Goal: Transaction & Acquisition: Purchase product/service

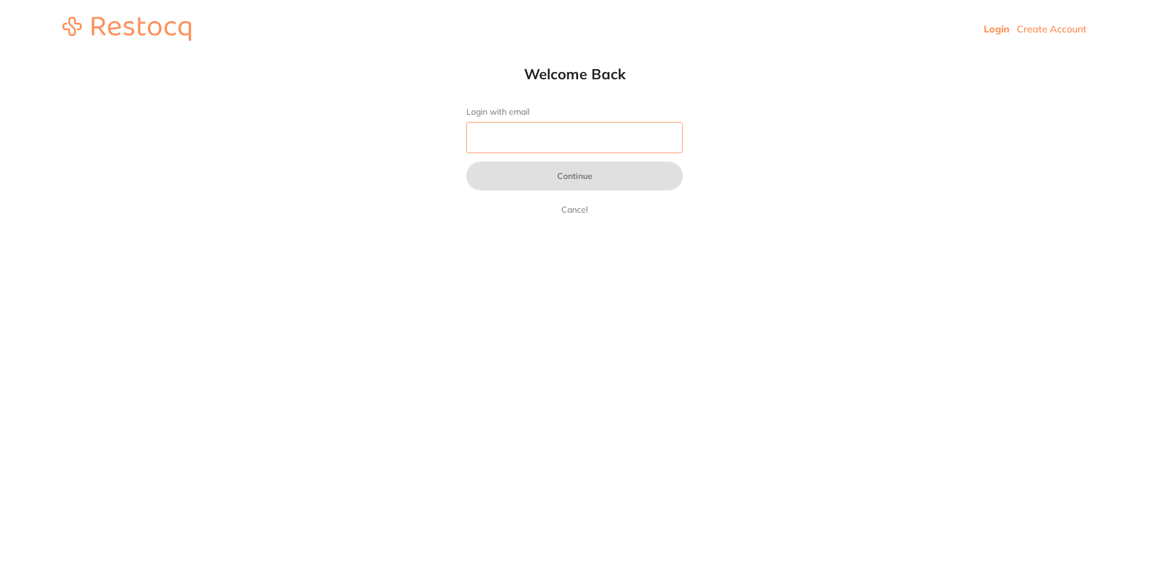
click at [591, 140] on input "Login with email" at bounding box center [574, 137] width 216 height 31
type input "R"
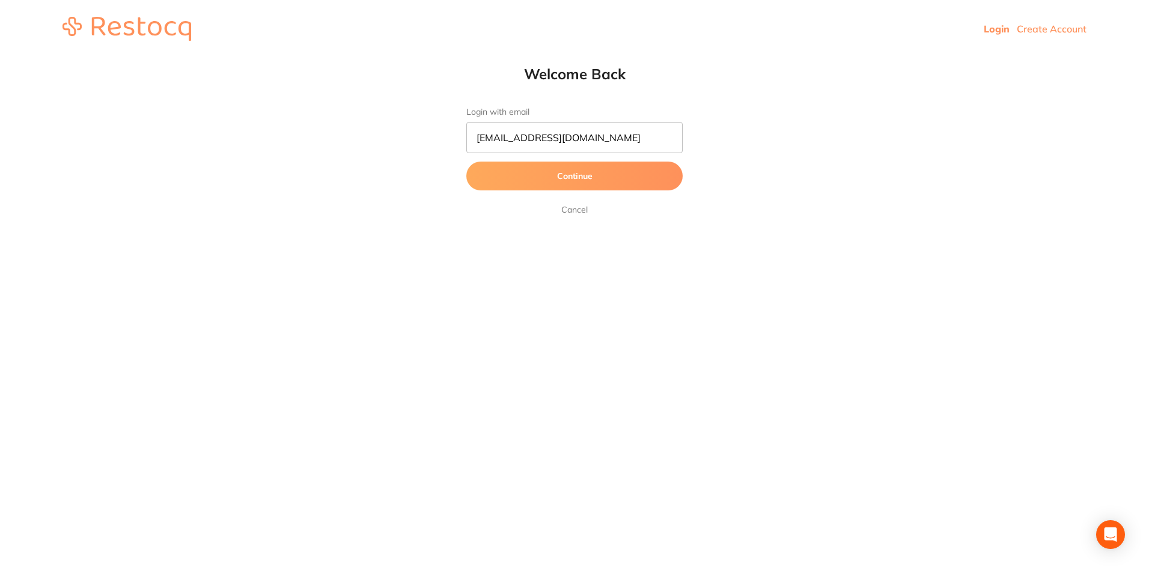
click at [581, 184] on button "Continue" at bounding box center [574, 176] width 216 height 29
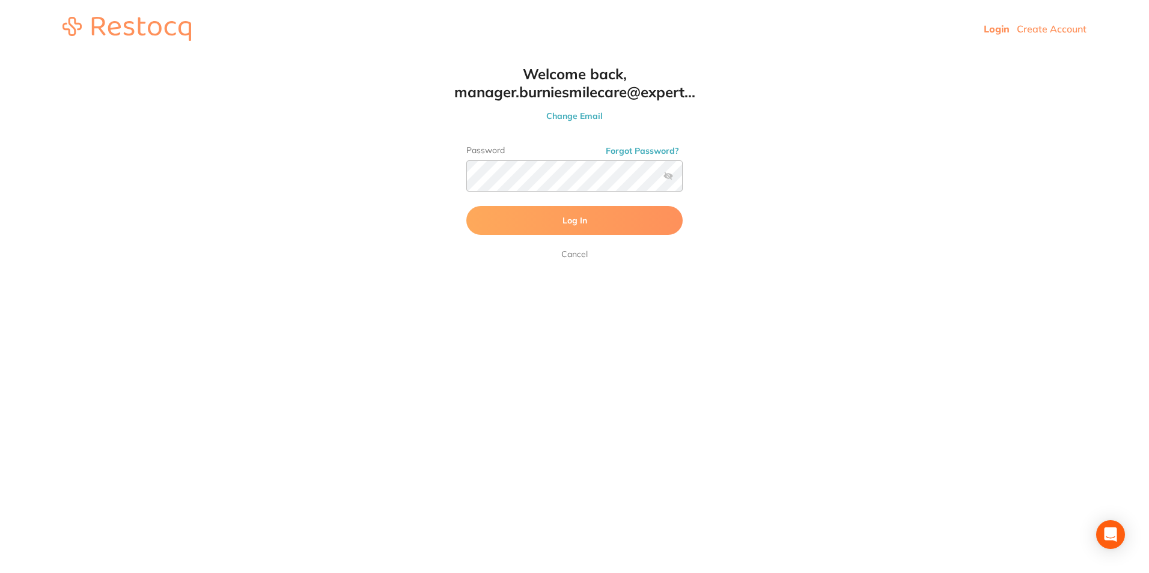
click at [623, 219] on button "Log In" at bounding box center [574, 220] width 216 height 29
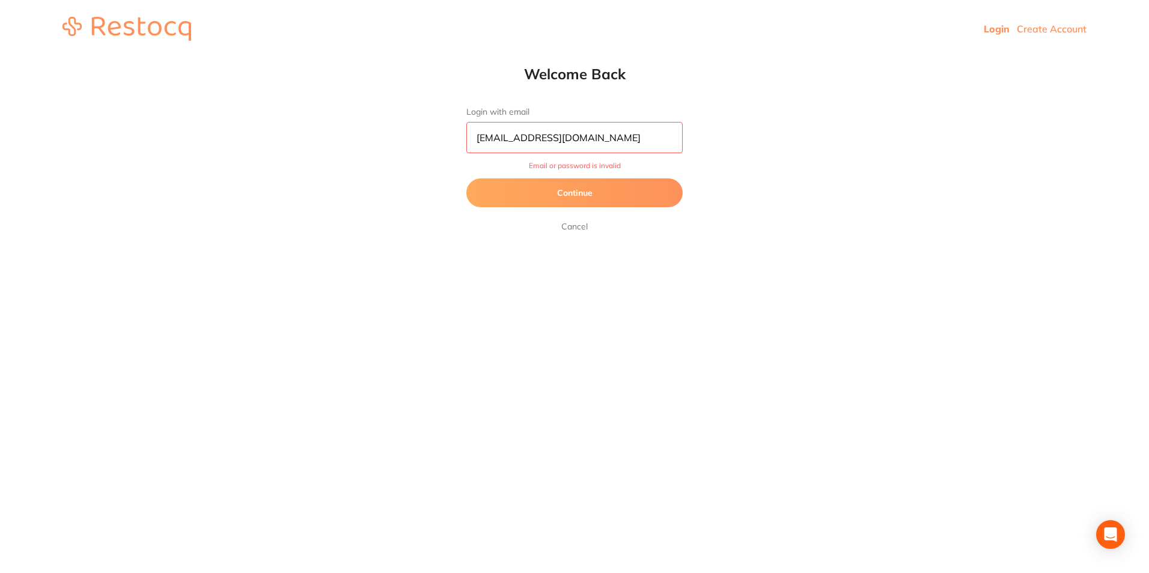
click at [646, 139] on input "manager.burniesmilecare@experteeth.com.au" at bounding box center [574, 137] width 216 height 31
click at [640, 192] on button "Continue" at bounding box center [574, 193] width 216 height 29
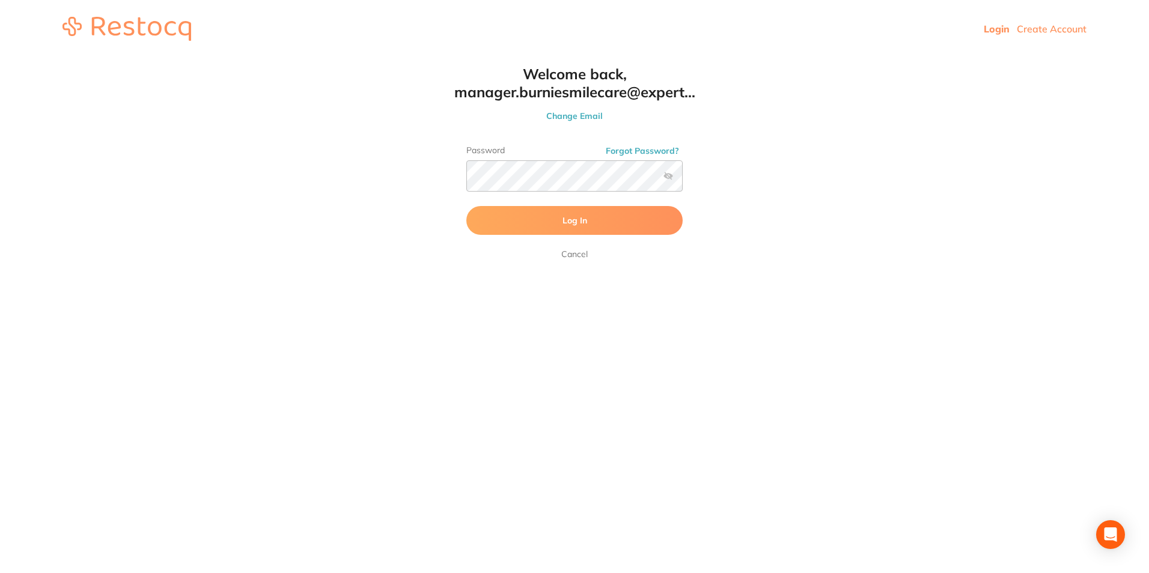
click at [672, 176] on label at bounding box center [669, 176] width 10 height 10
click at [683, 180] on input "checkbox" at bounding box center [683, 180] width 0 height 0
click at [542, 216] on button "Log In" at bounding box center [574, 220] width 216 height 29
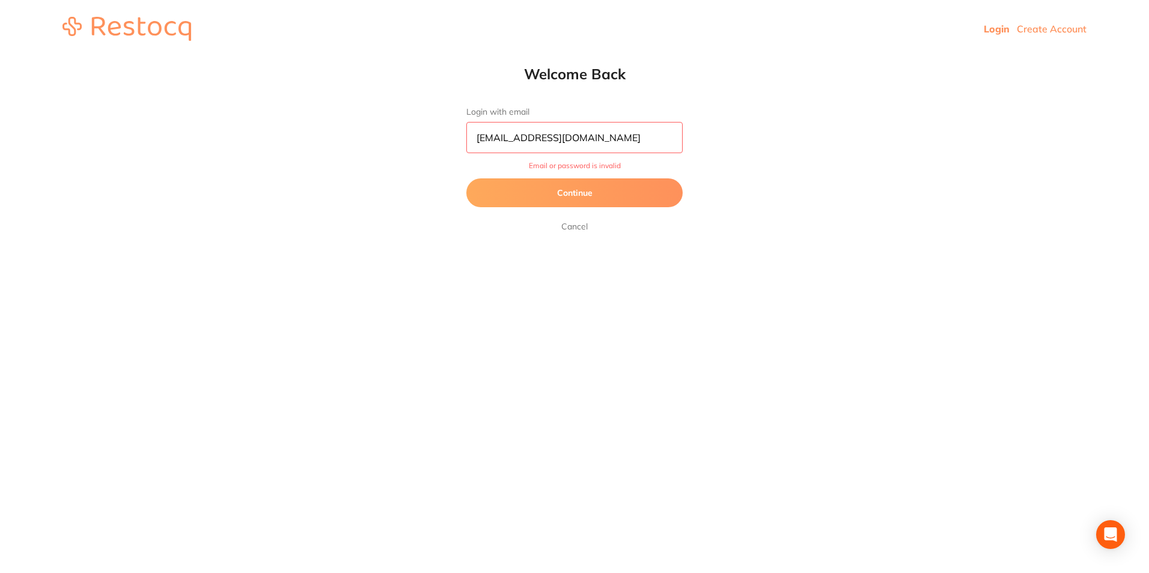
click at [637, 141] on input "manager.burniesmilecare@experteeth.com.au" at bounding box center [574, 137] width 216 height 31
drag, startPoint x: 649, startPoint y: 136, endPoint x: 468, endPoint y: 133, distance: 181.0
click at [468, 133] on input "manager.burniesmilecare@experteeth.com.au" at bounding box center [574, 137] width 216 height 31
type input "com.au"
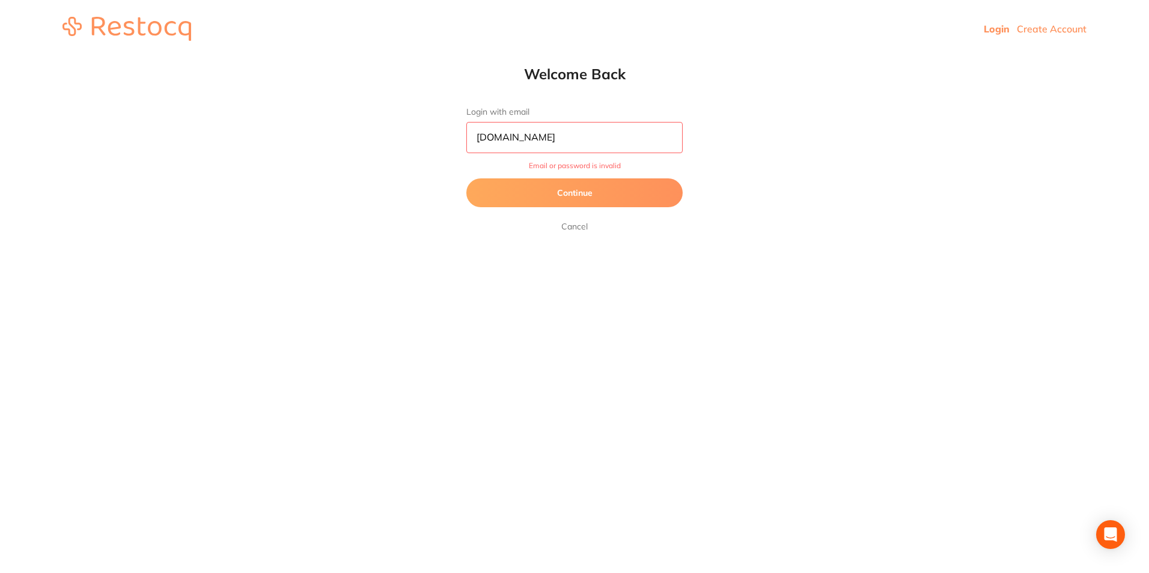
drag, startPoint x: 616, startPoint y: 144, endPoint x: 353, endPoint y: 150, distance: 262.2
click at [356, 58] on html "Login Create Account Welcome Back Login with email com.au Email or password is …" at bounding box center [574, 29] width 1149 height 58
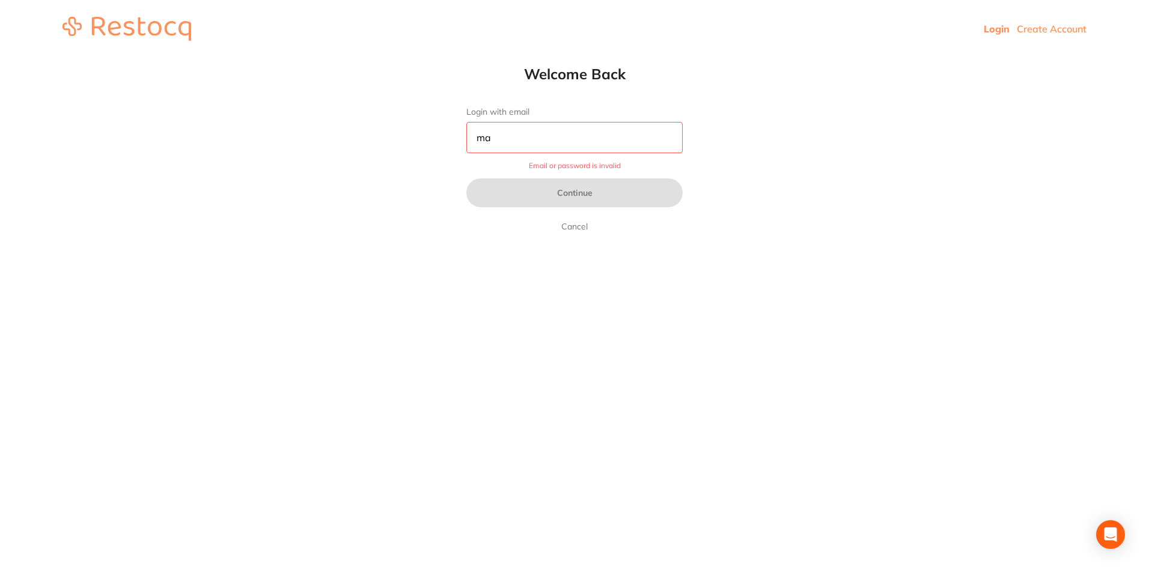
type input "ma"
click at [581, 230] on link "Cancel" at bounding box center [574, 226] width 31 height 14
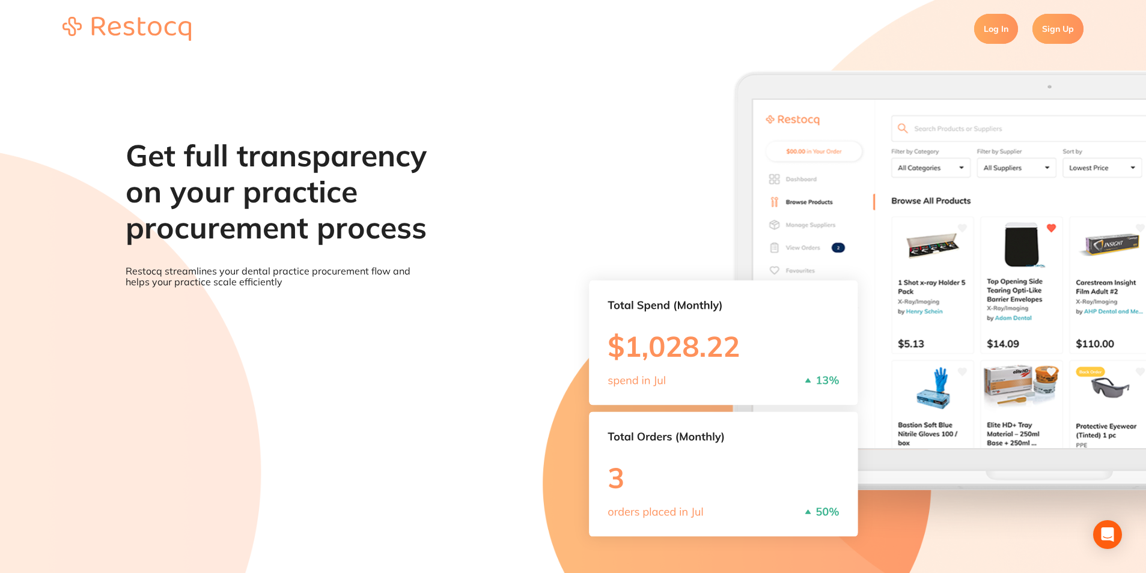
click at [986, 32] on link "Log In" at bounding box center [996, 29] width 44 height 30
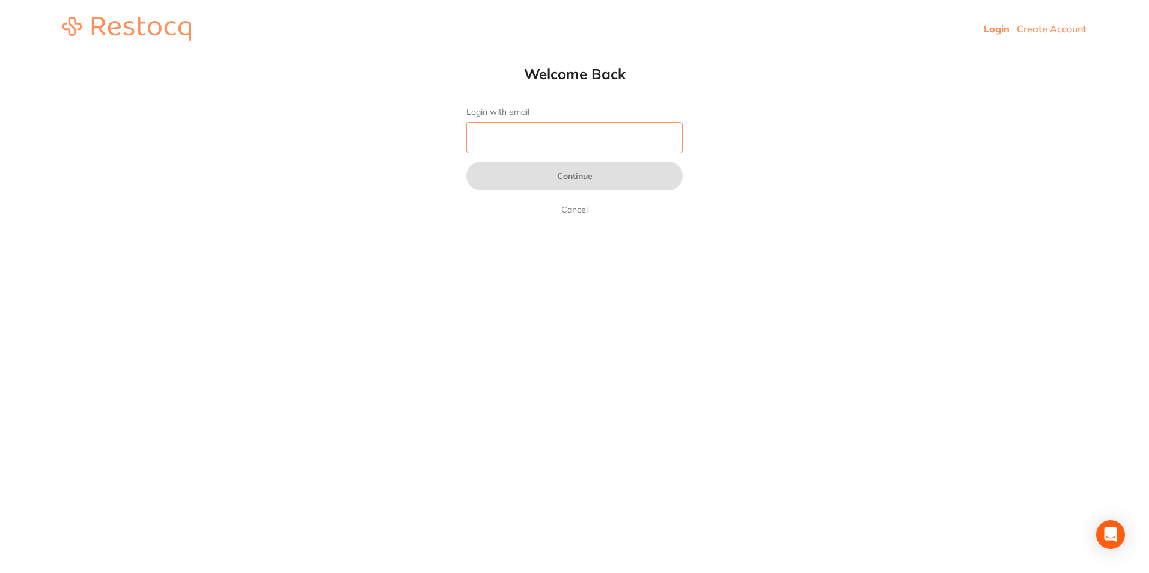
click at [575, 129] on input "Login with email" at bounding box center [574, 137] width 216 height 31
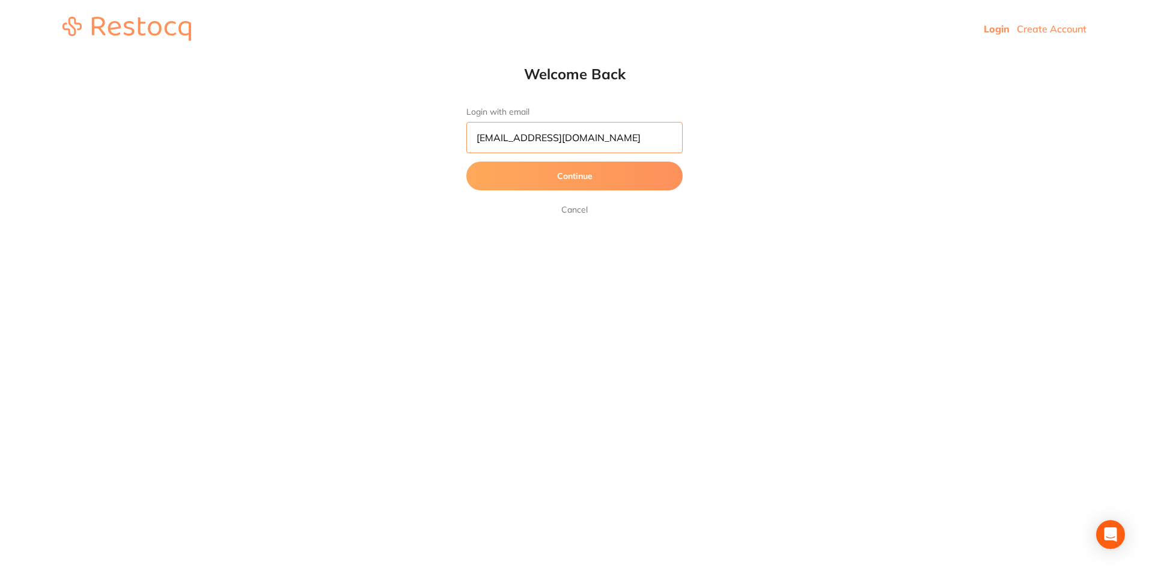
type input "[EMAIL_ADDRESS][DOMAIN_NAME]"
click at [466, 162] on button "Continue" at bounding box center [574, 176] width 216 height 29
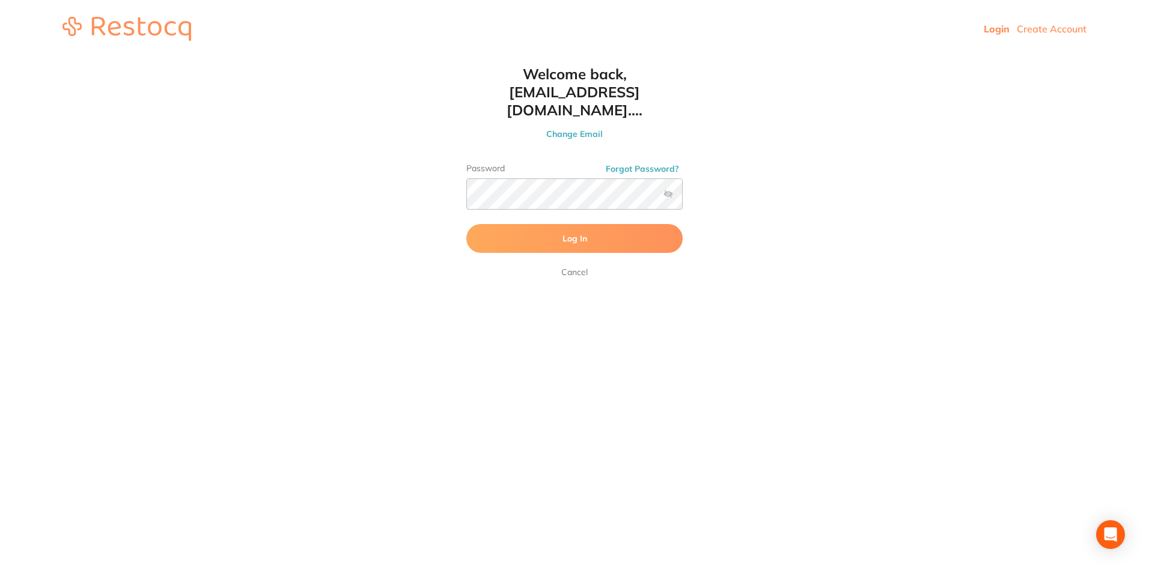
click at [623, 224] on button "Log In" at bounding box center [574, 238] width 216 height 29
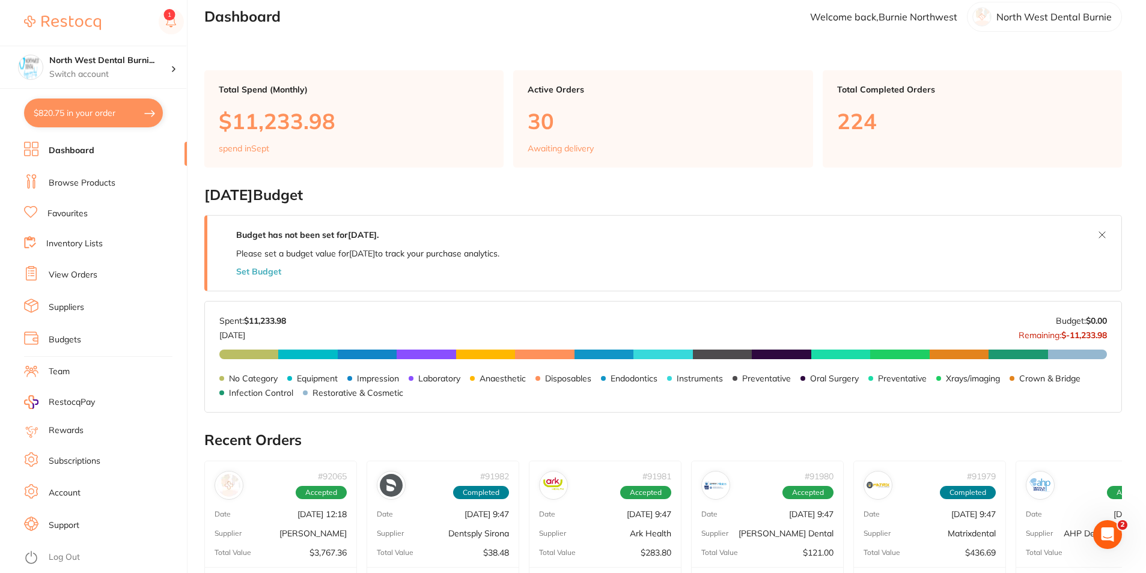
click at [94, 122] on button "$820.75 in your order" at bounding box center [93, 113] width 139 height 29
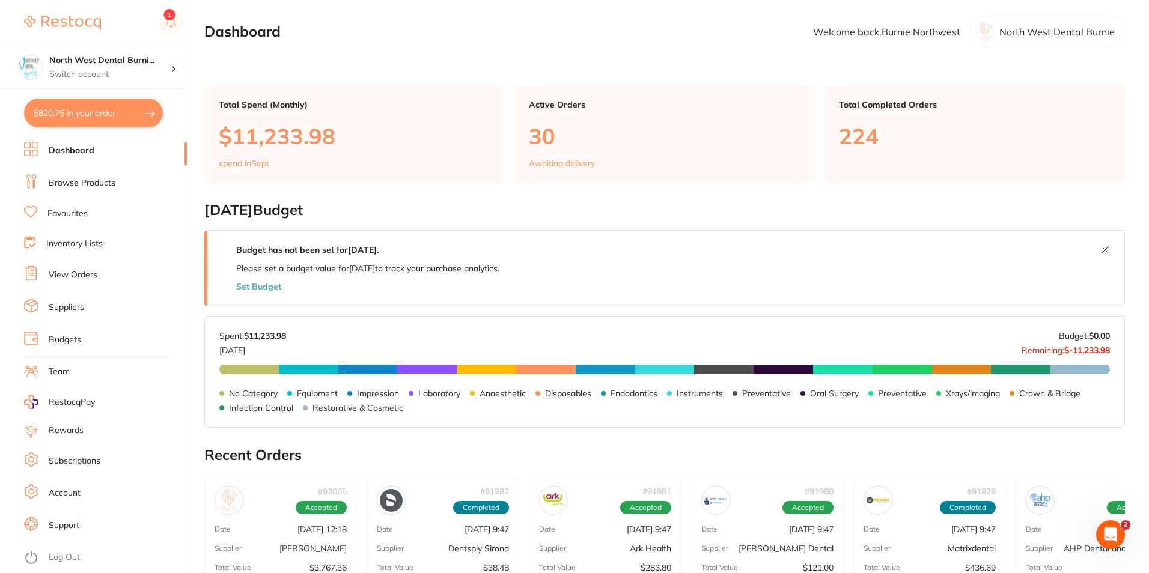
checkbox input "true"
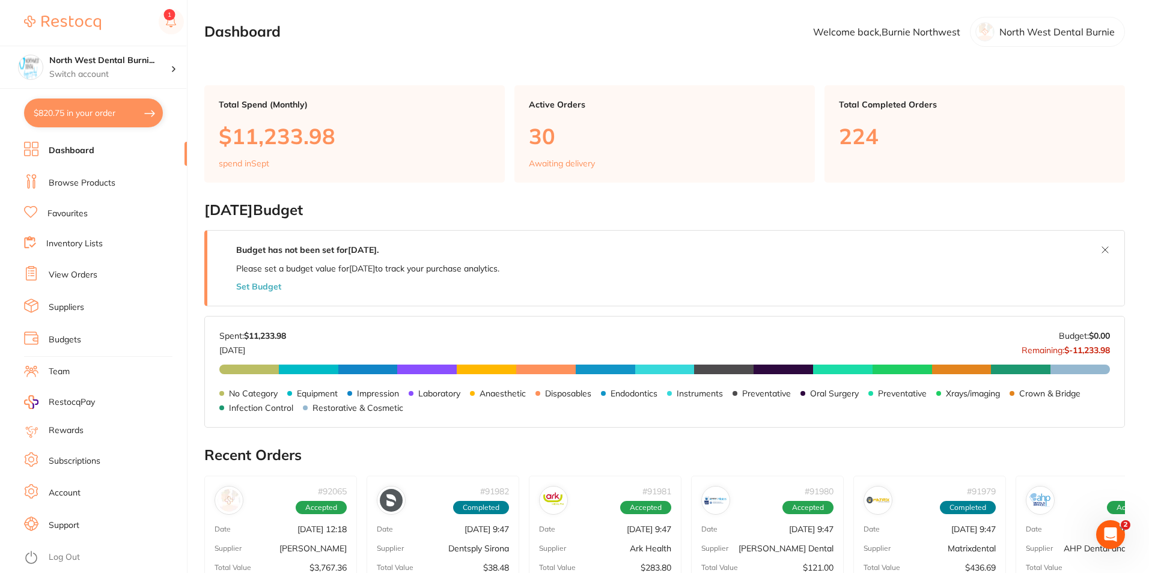
checkbox input "true"
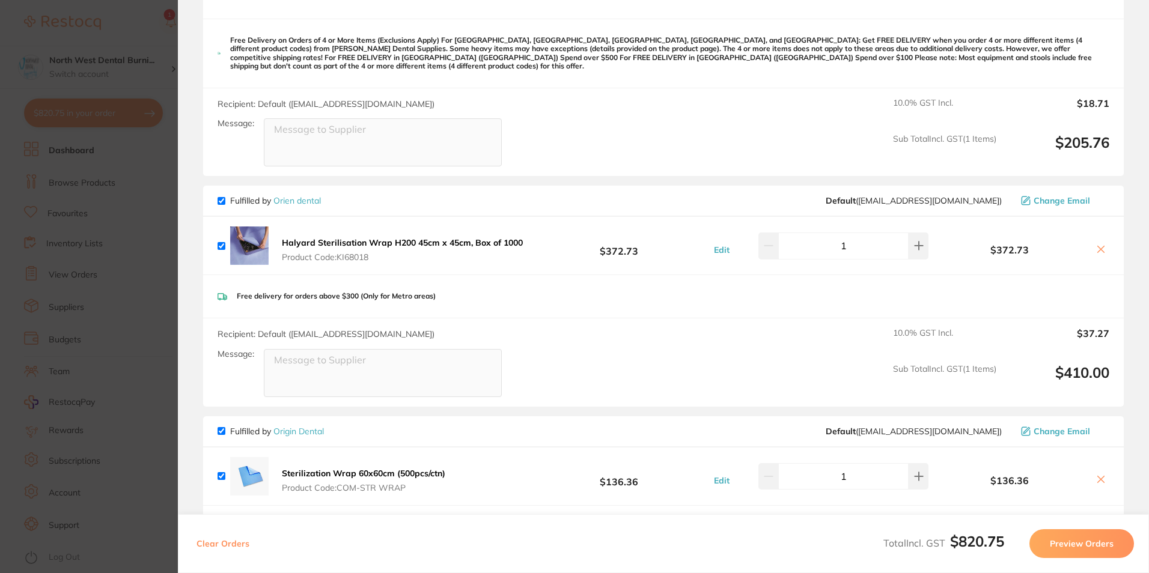
scroll to position [331, 0]
click at [73, 182] on section "Update RRP Set your pre negotiated price for this item. Item Agreed RRP (excl. …" at bounding box center [574, 286] width 1149 height 573
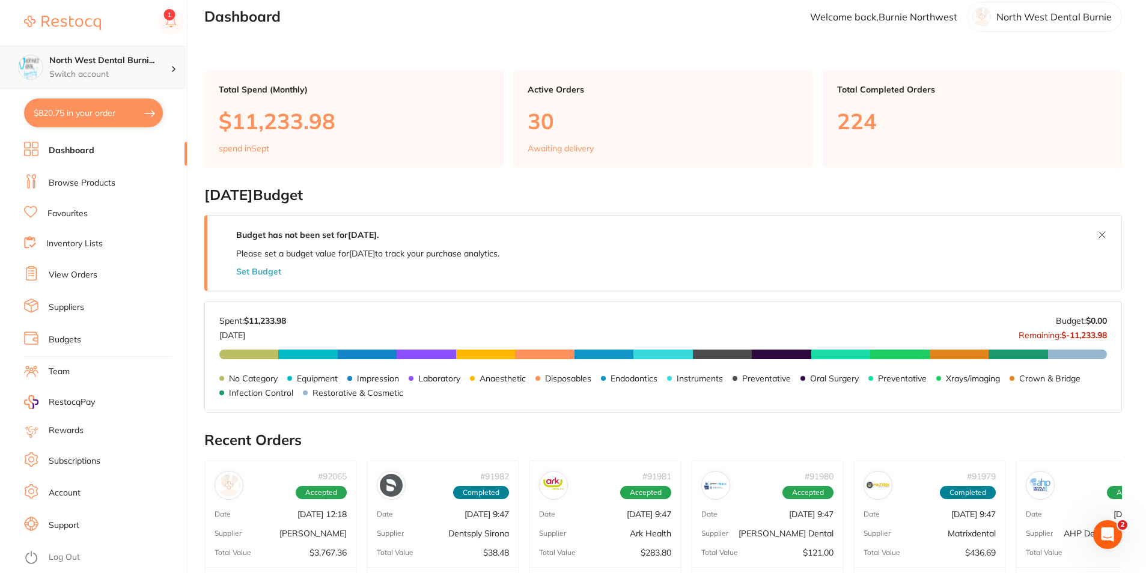
click at [98, 66] on h4 "North West Dental Burni..." at bounding box center [109, 61] width 121 height 12
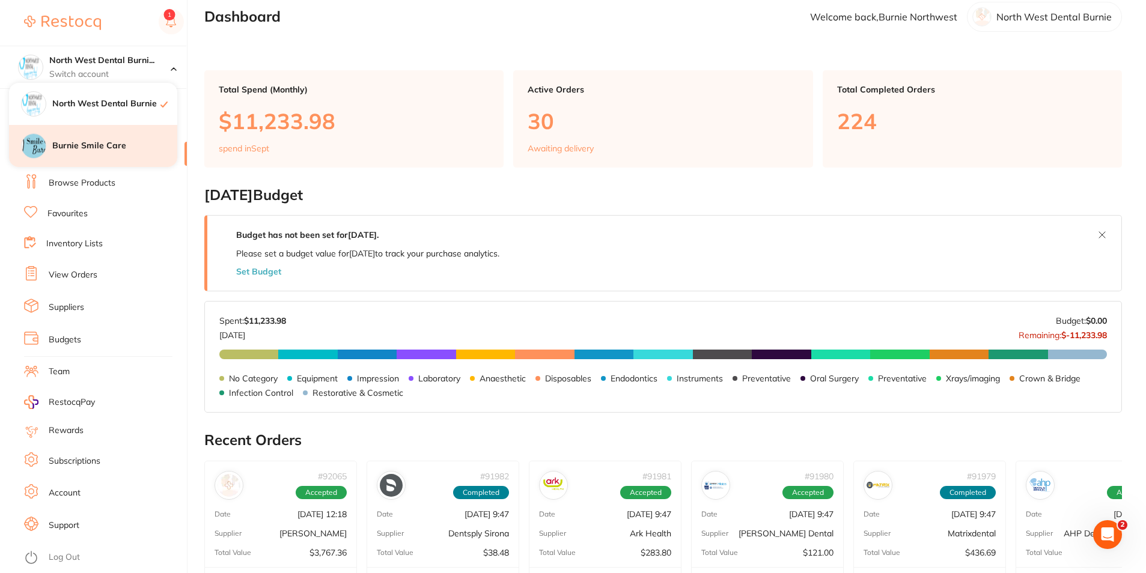
click at [132, 148] on h4 "Burnie Smile Care" at bounding box center [114, 146] width 125 height 12
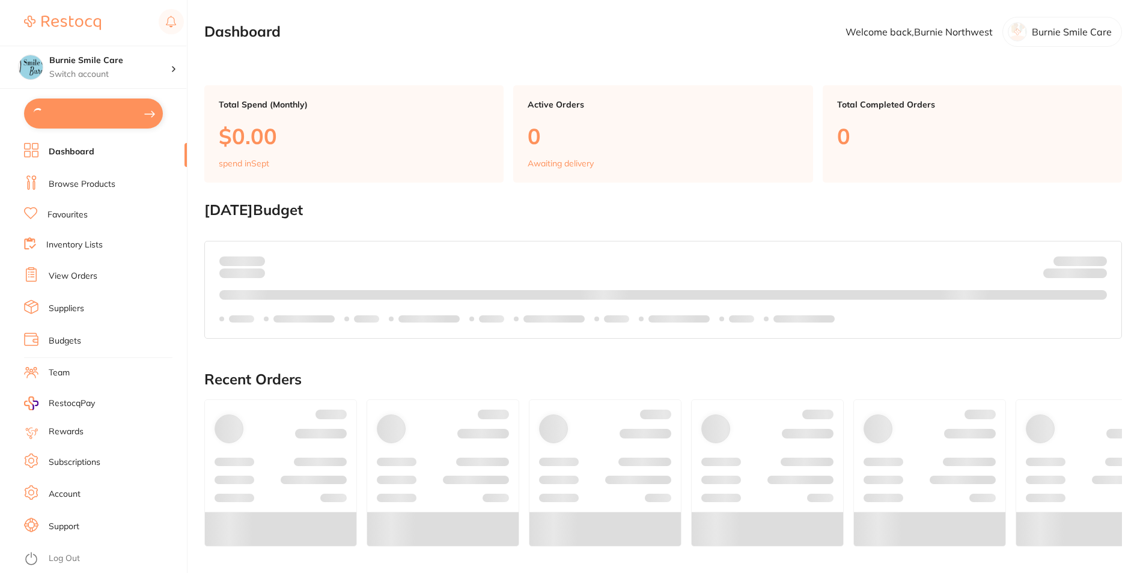
click at [88, 109] on button at bounding box center [93, 114] width 139 height 30
checkbox input "true"
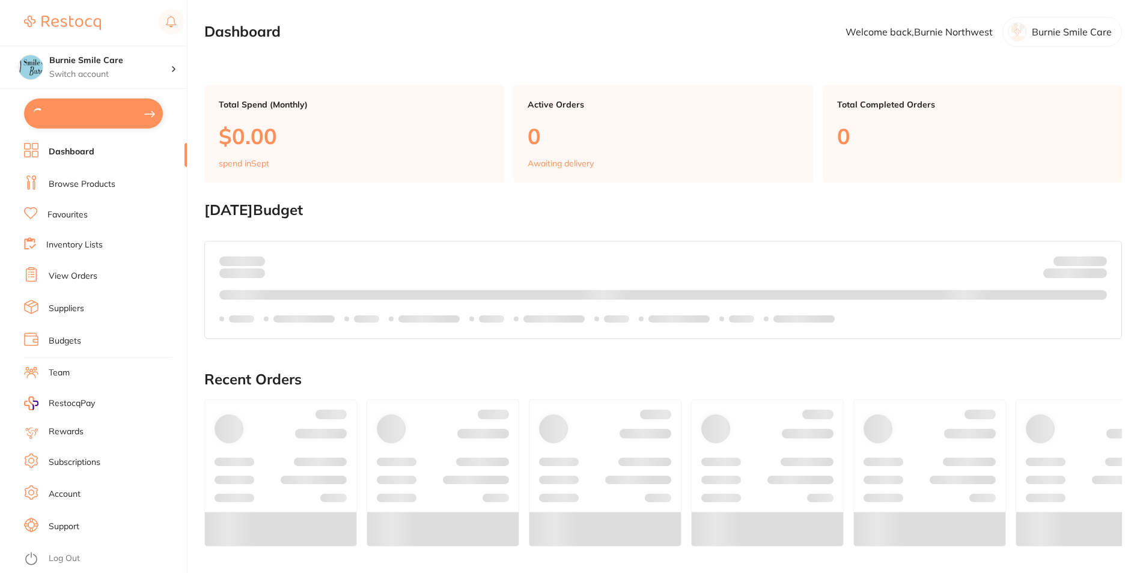
checkbox input "true"
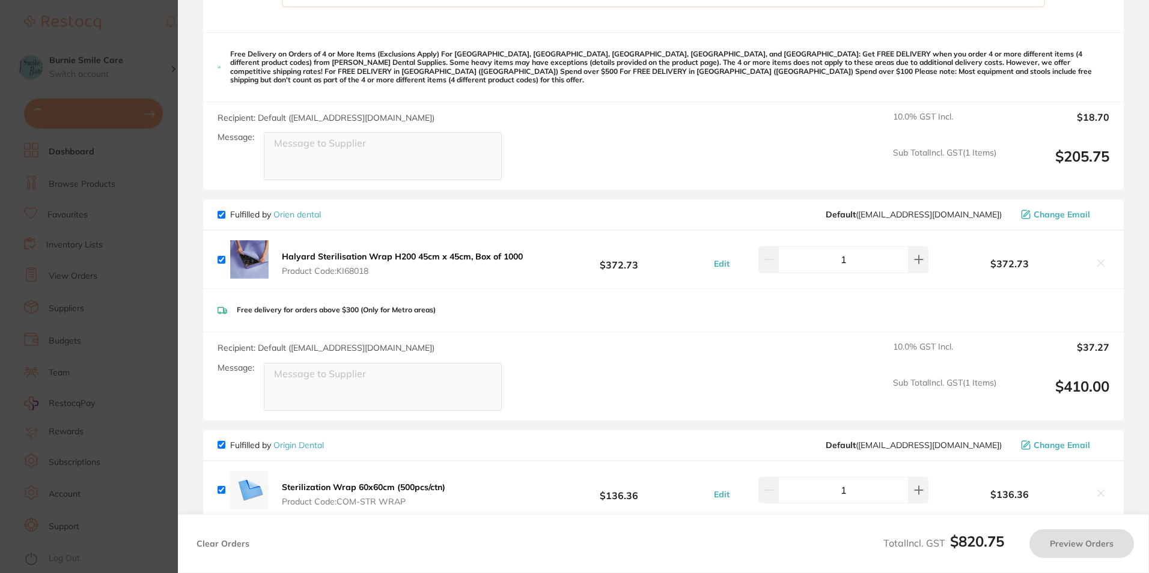
checkbox input "true"
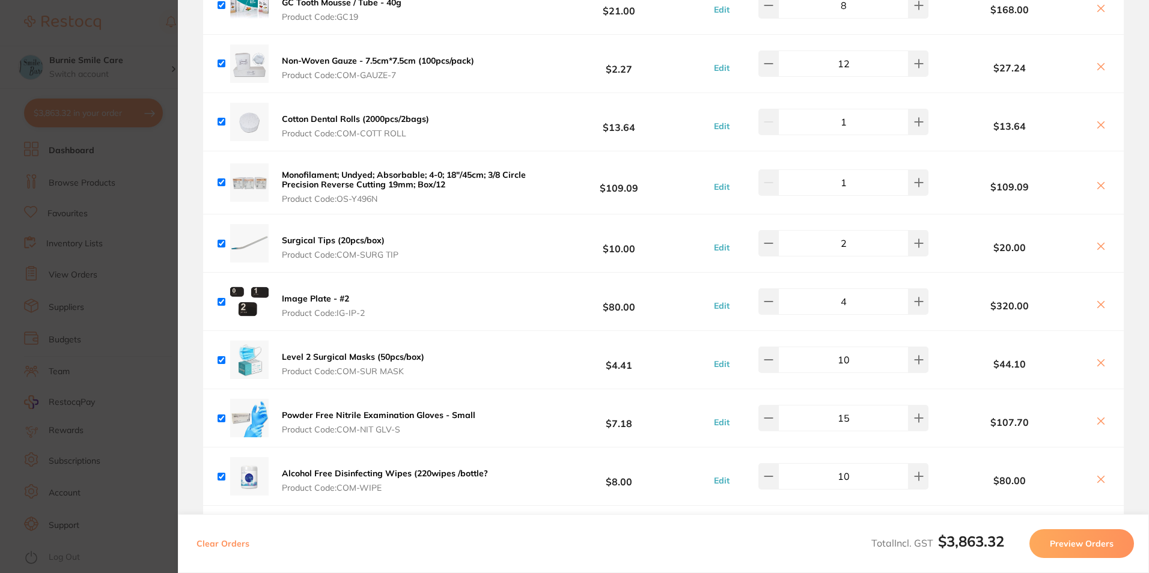
scroll to position [2495, 0]
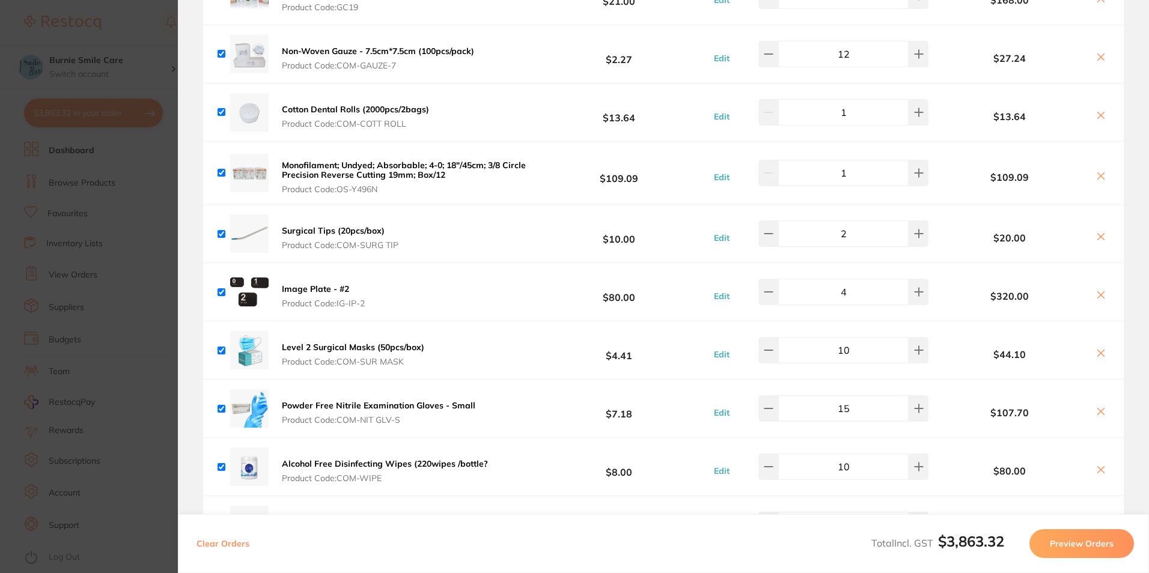
click at [1102, 293] on icon at bounding box center [1101, 295] width 10 height 10
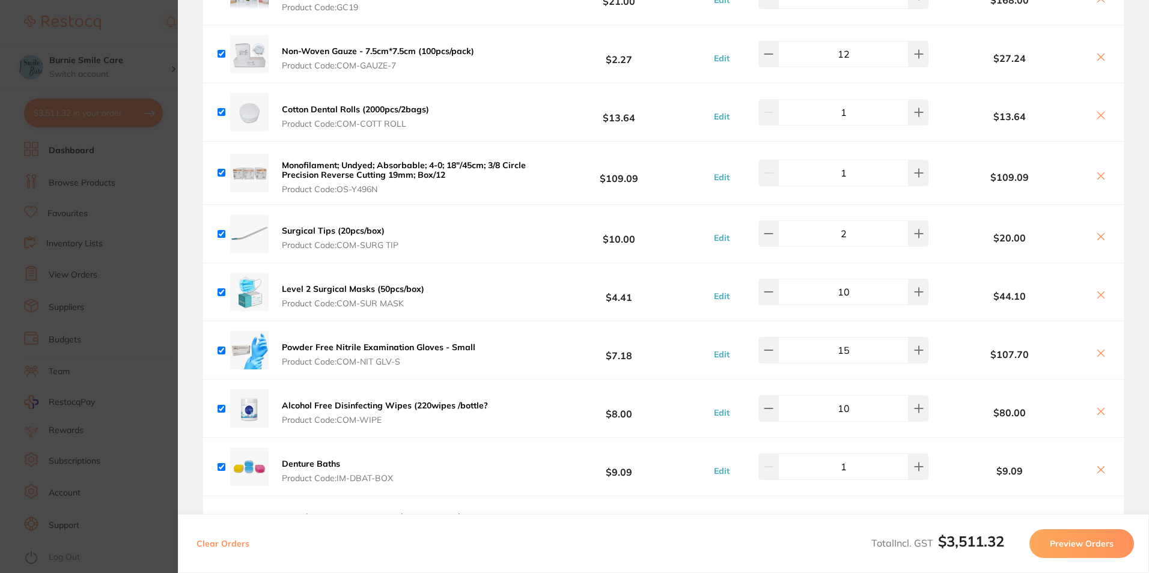
checkbox input "true"
click at [909, 286] on button at bounding box center [919, 292] width 20 height 26
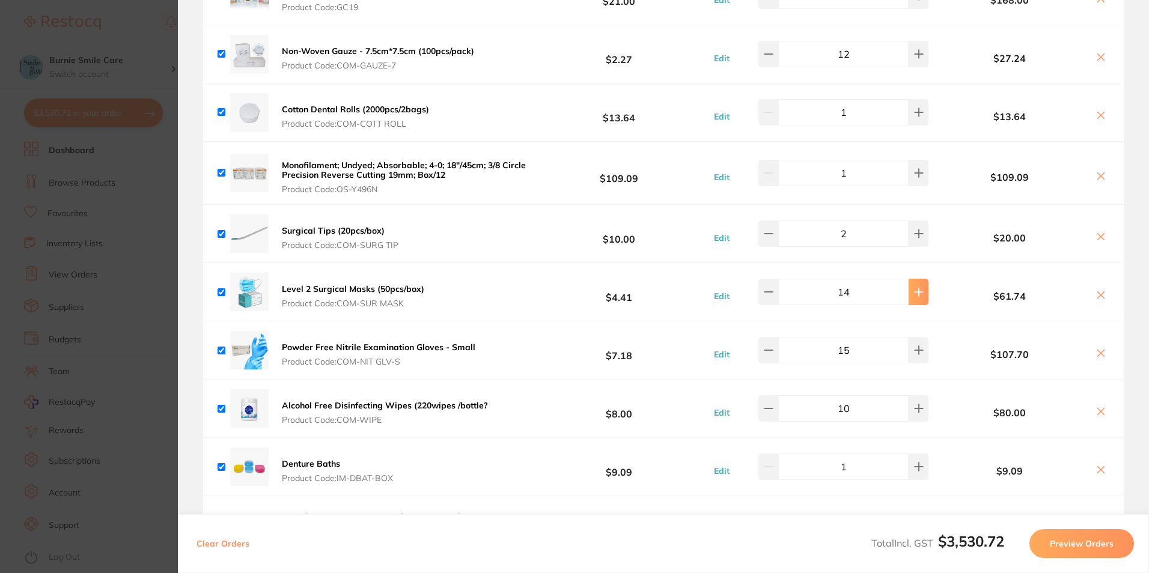
click at [909, 286] on button at bounding box center [919, 292] width 20 height 26
type input "15"
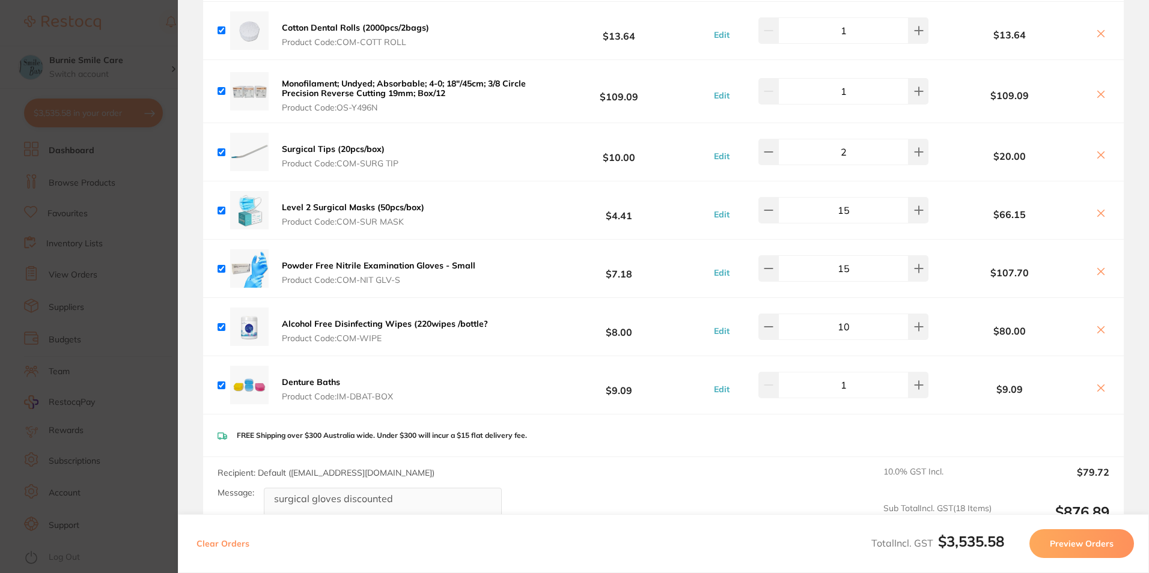
scroll to position [2585, 0]
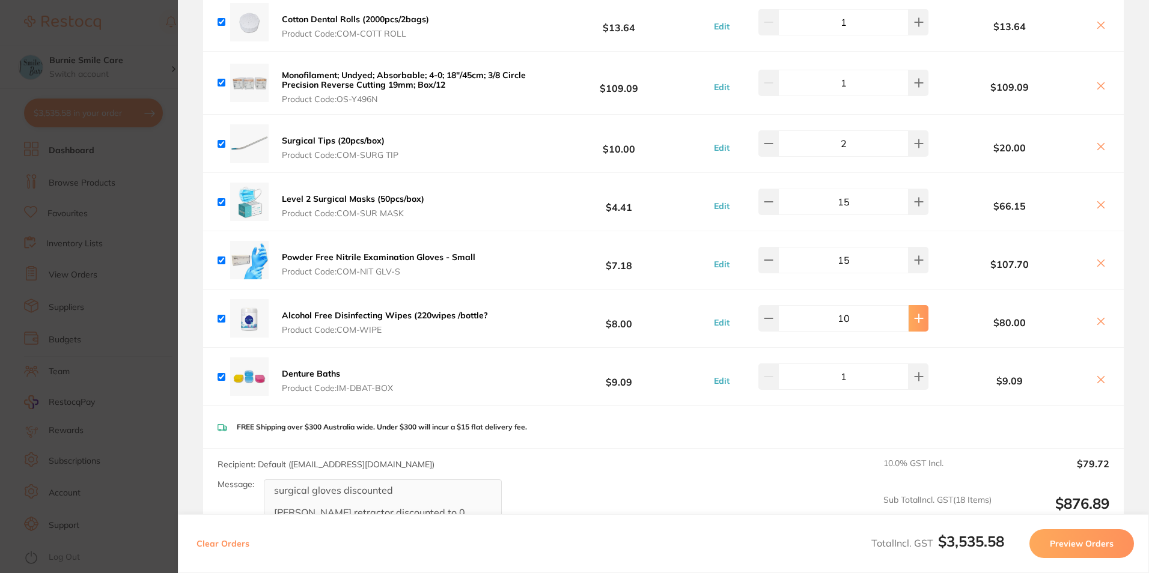
click at [921, 316] on button at bounding box center [919, 318] width 20 height 26
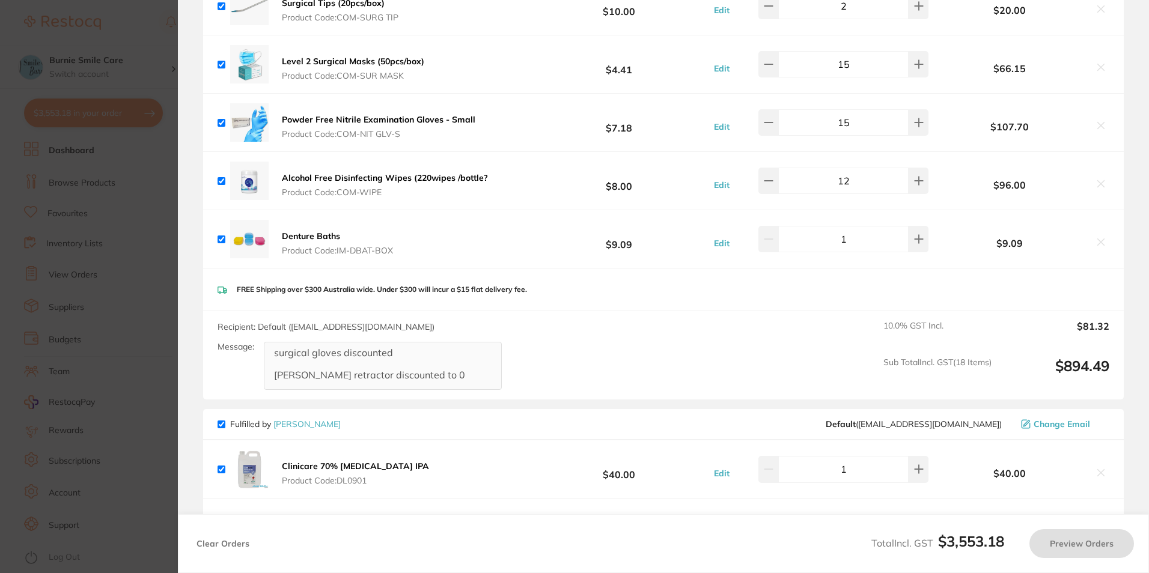
scroll to position [2946, 0]
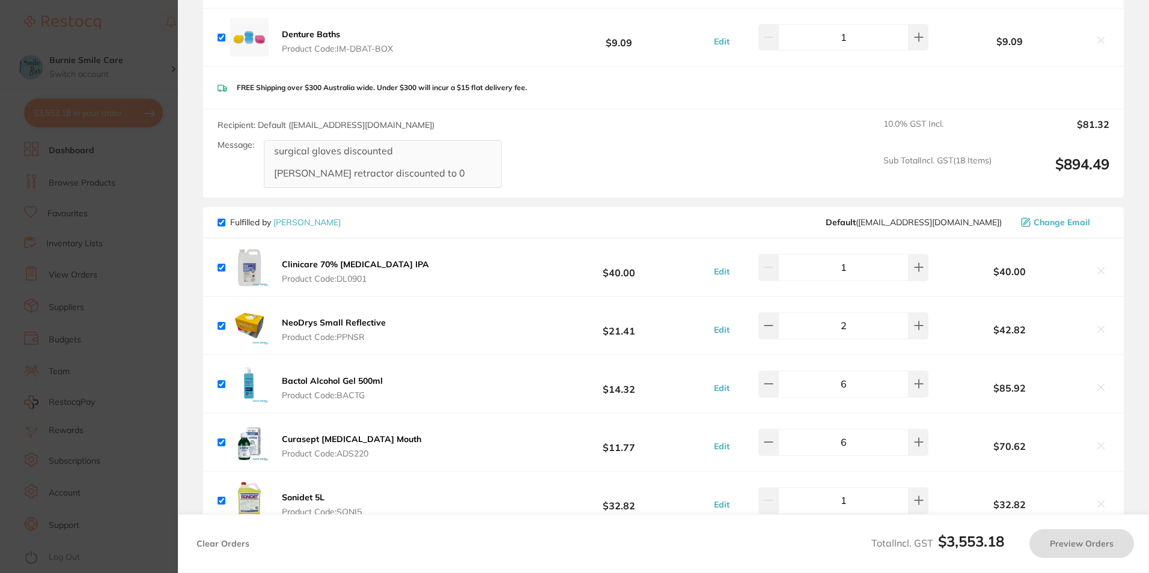
type input "10"
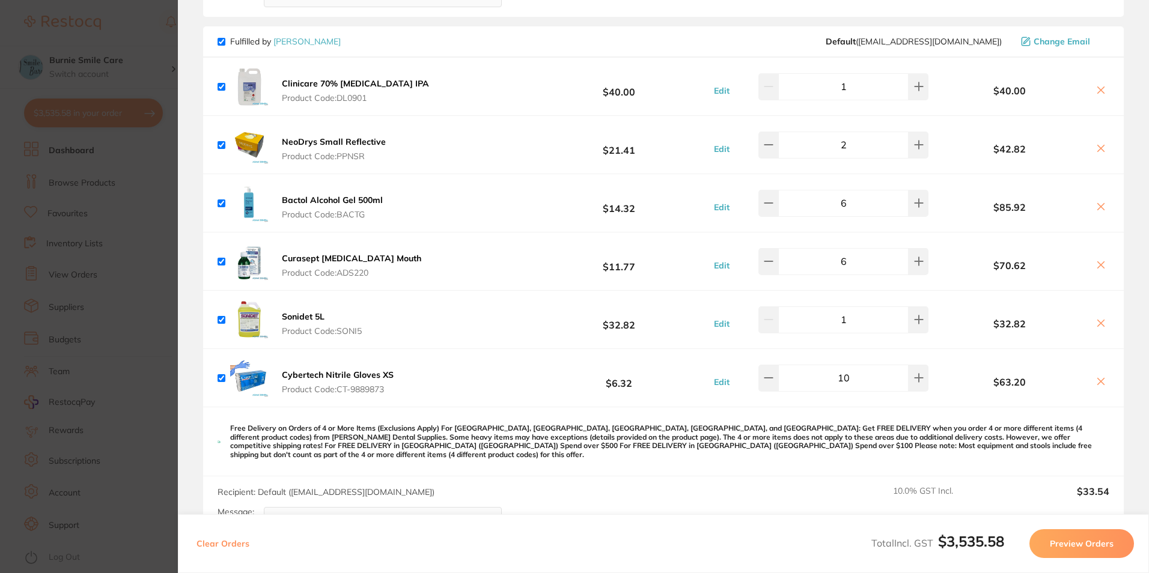
scroll to position [3111, 0]
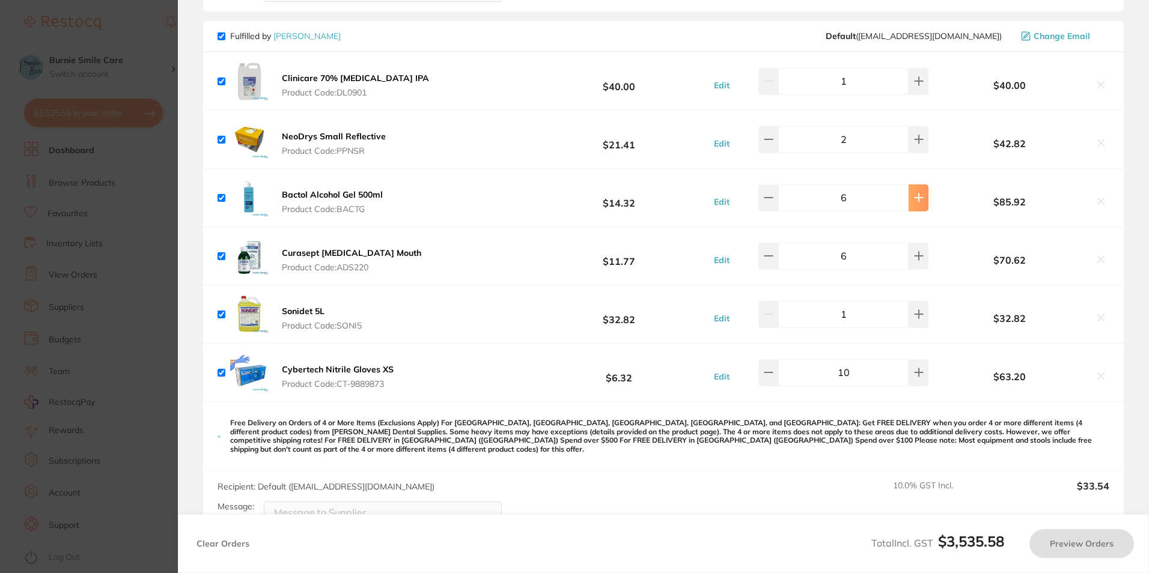
click at [914, 193] on icon at bounding box center [919, 198] width 10 height 10
type input "6"
type input "12"
click at [381, 248] on b "Curasept [MEDICAL_DATA] Mouth" at bounding box center [351, 253] width 139 height 11
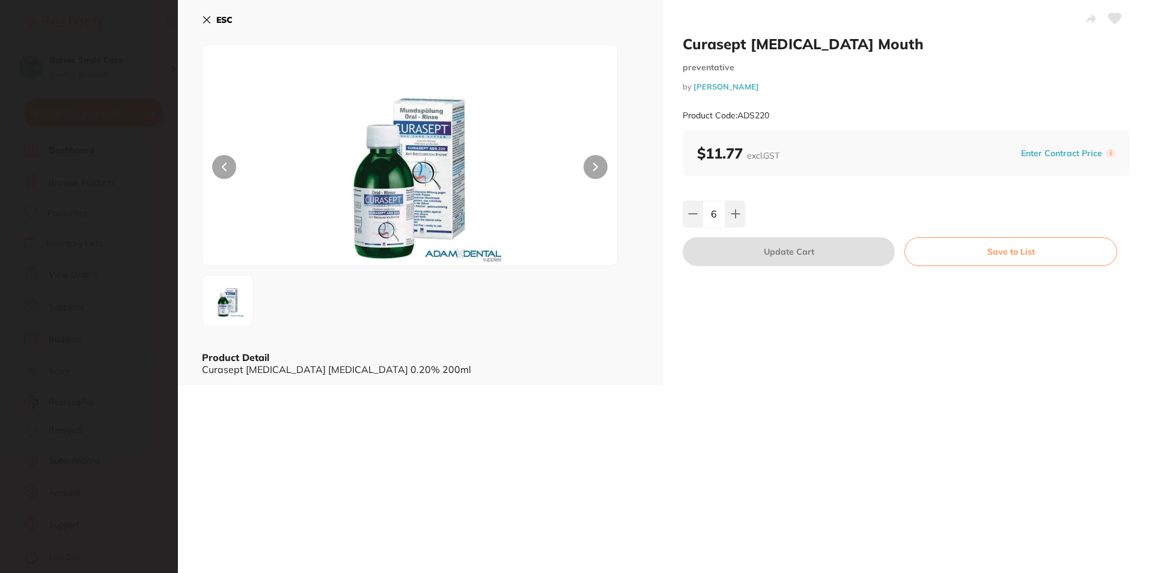
scroll to position [0, 0]
type input "8"
type input "10"
click at [72, 234] on section "Curasept Chlorhexidine Mouth preventative by Adam Dental Product Code: ADS220 E…" at bounding box center [574, 286] width 1149 height 573
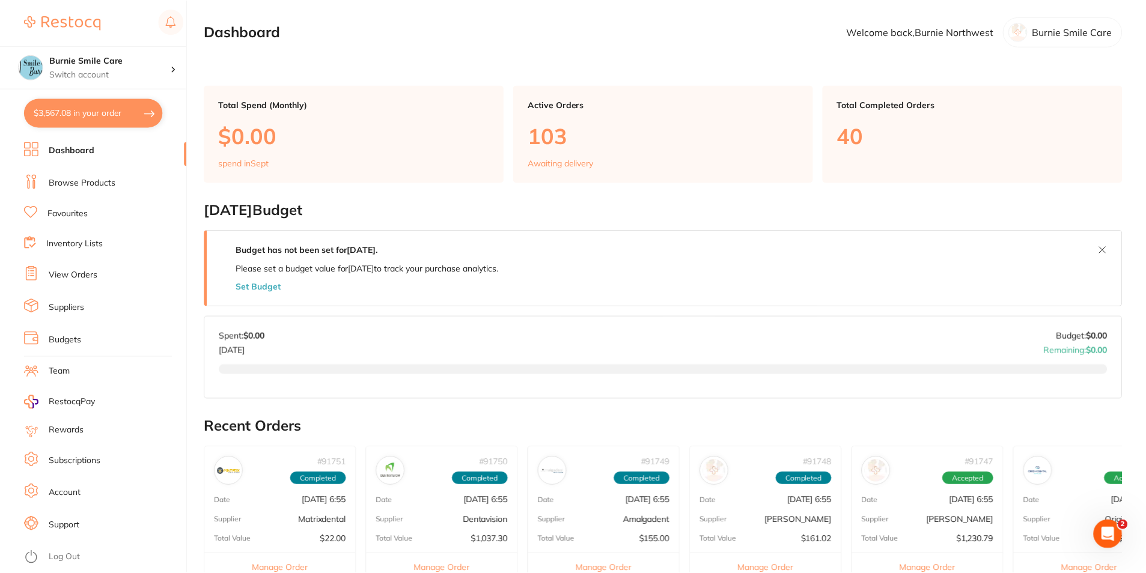
scroll to position [15, 0]
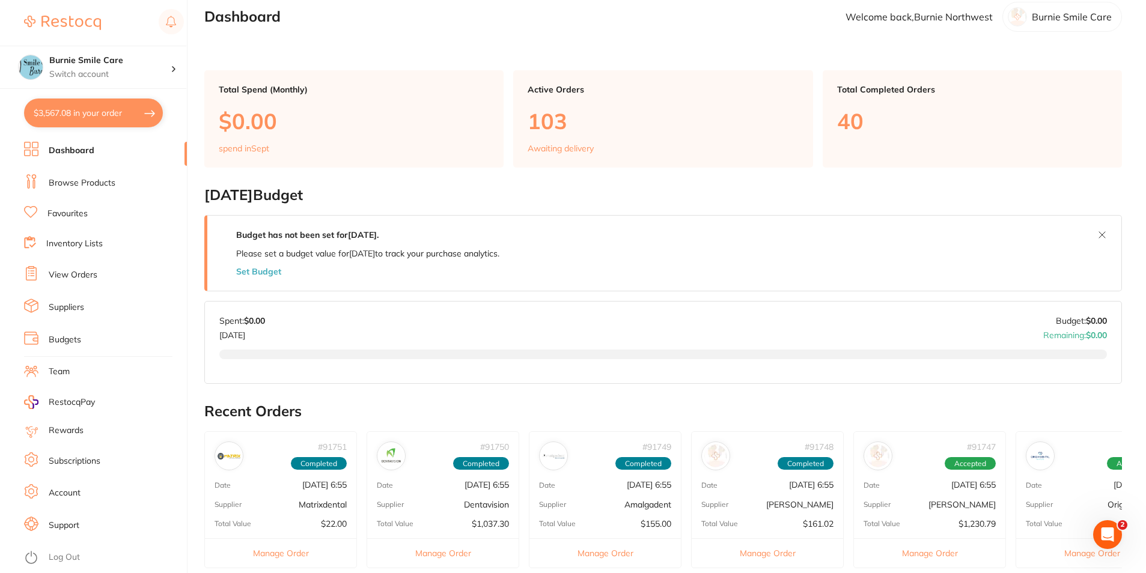
click at [99, 114] on button "$3,567.08 in your order" at bounding box center [93, 113] width 139 height 29
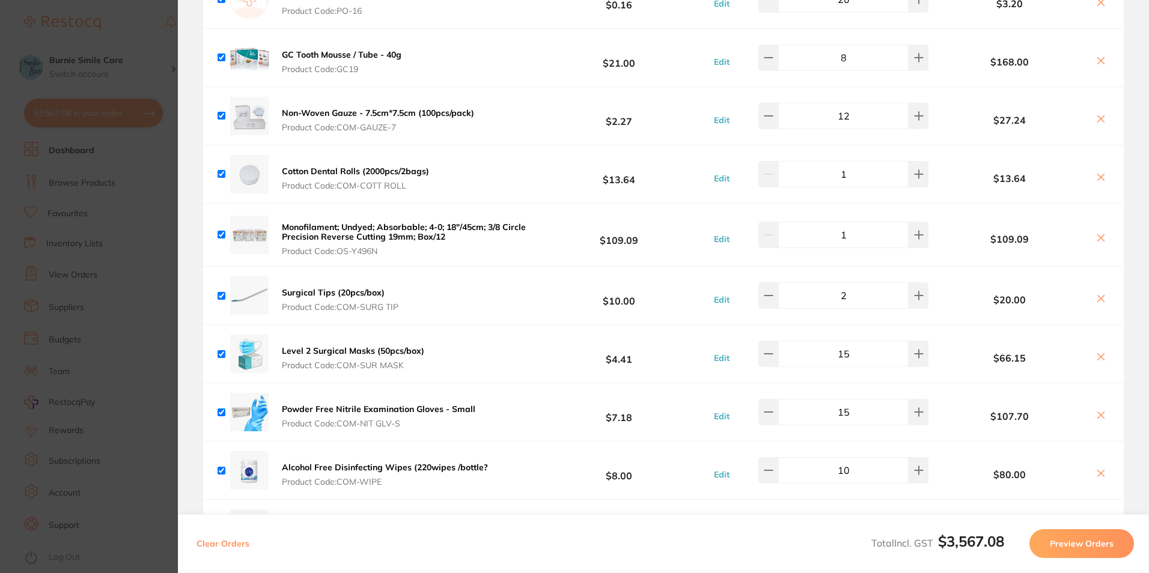
scroll to position [2424, 0]
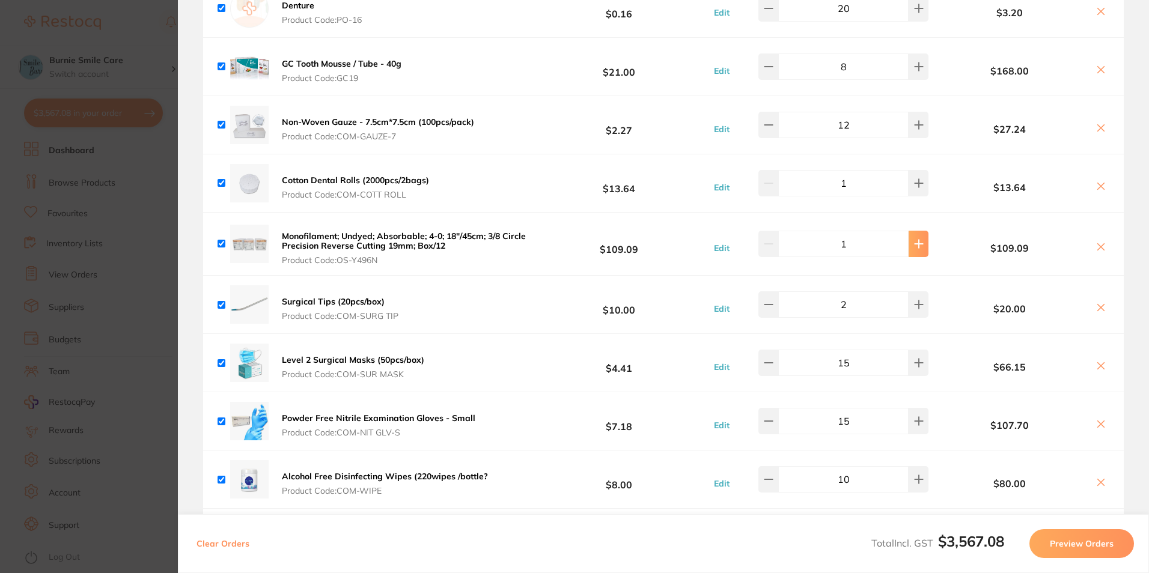
click at [914, 239] on icon at bounding box center [919, 244] width 10 height 10
type input "2"
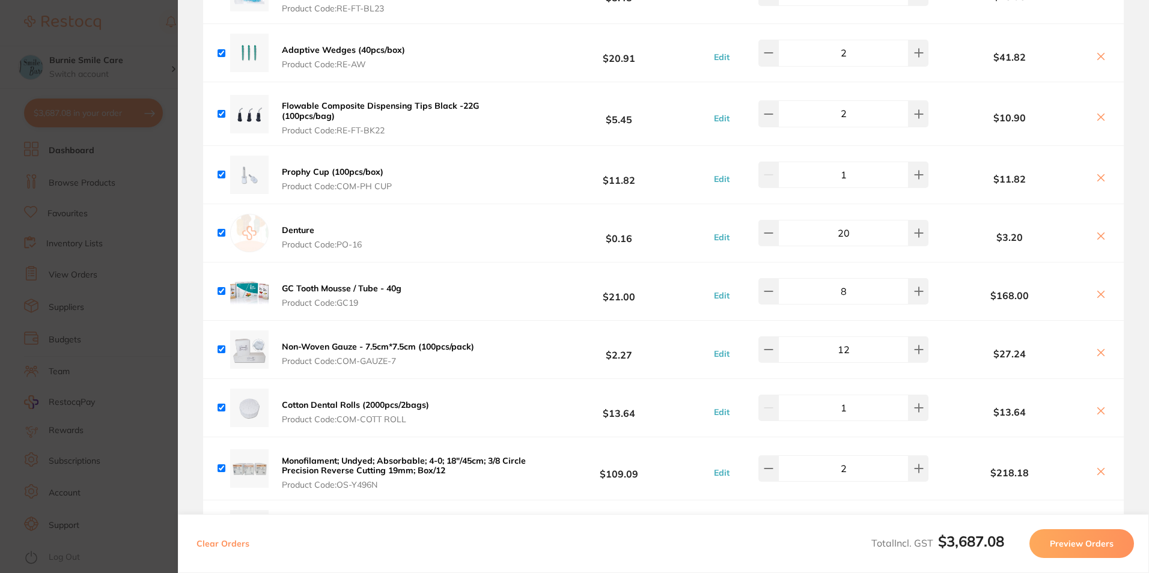
scroll to position [2198, 0]
click at [56, 258] on section "Update RRP Set your pre negotiated price for this item. Item Agreed RRP (excl. …" at bounding box center [574, 286] width 1149 height 573
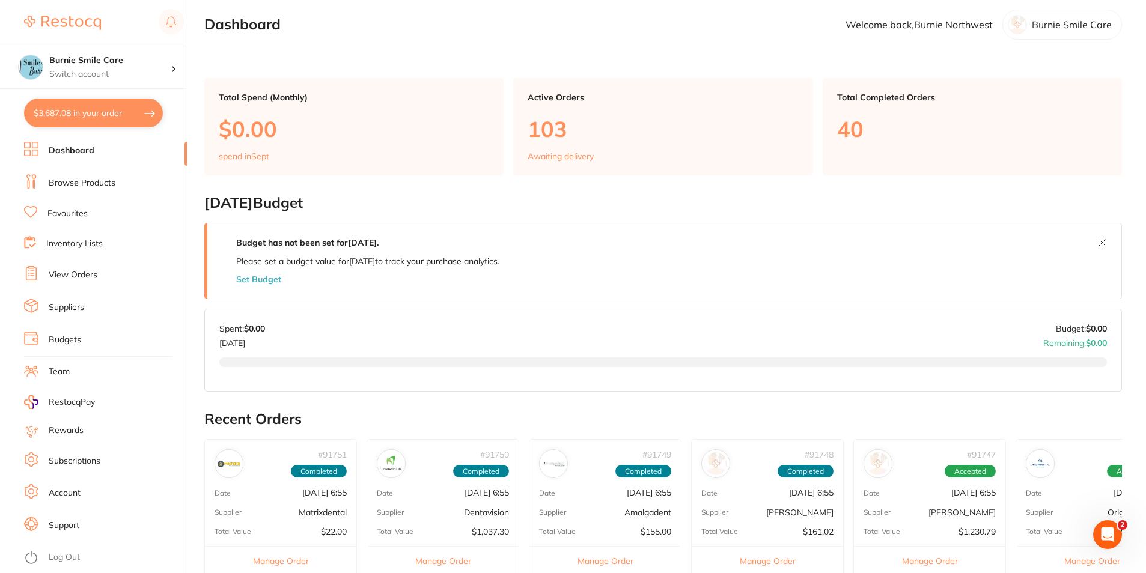
scroll to position [0, 0]
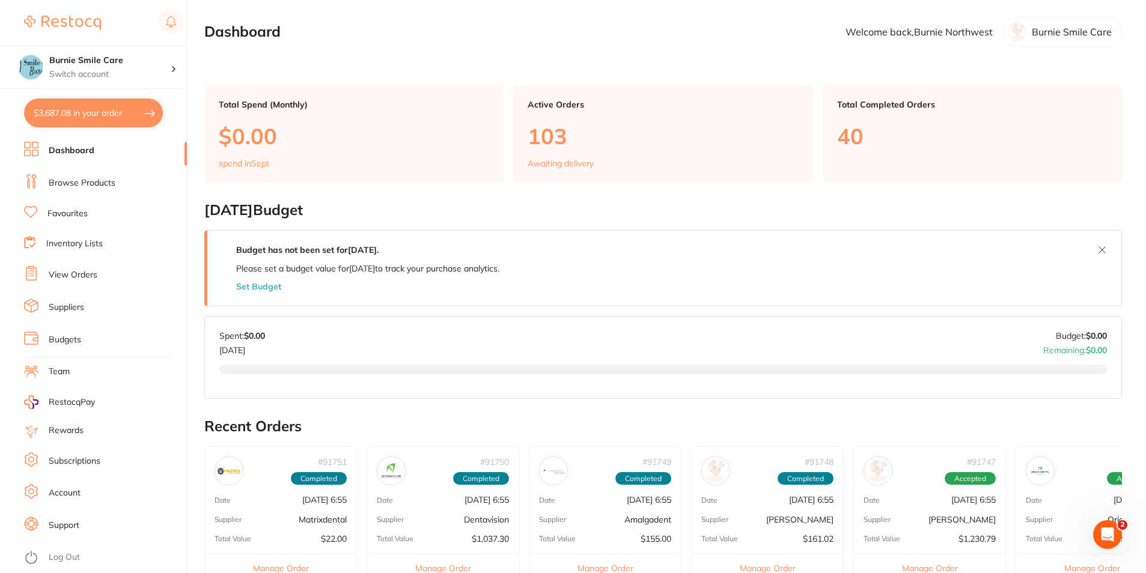
click at [100, 210] on li "Favourites" at bounding box center [105, 214] width 163 height 16
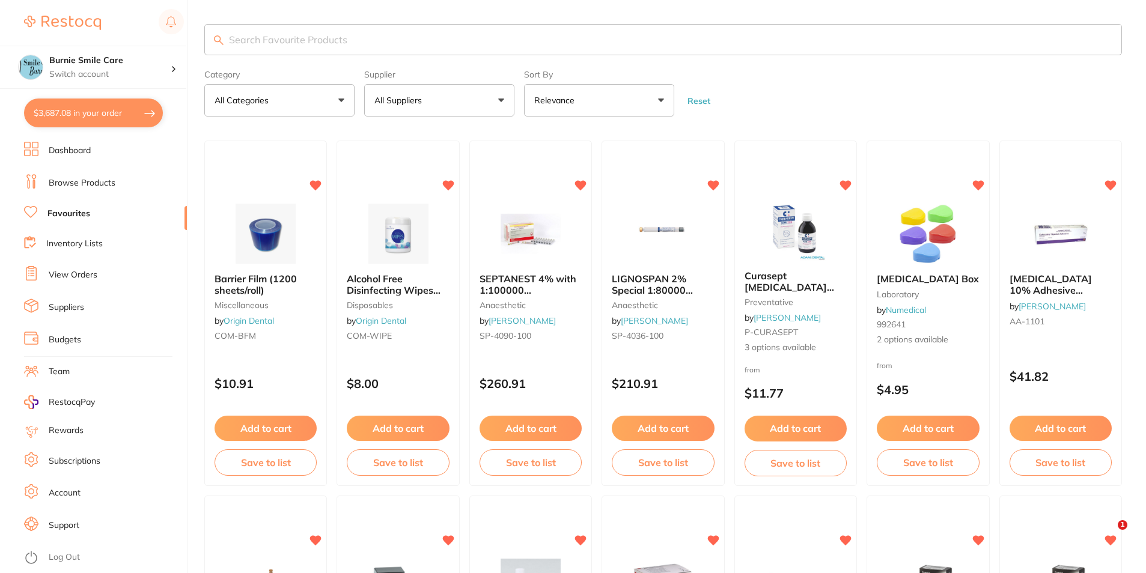
click at [379, 26] on input "search" at bounding box center [663, 39] width 918 height 31
click at [563, 356] on div "SEPTANEST 4% with 1:100000 adrenalin 2.2ml 2xBox 50 GOLD anaesthetic by Henry S…" at bounding box center [531, 313] width 124 height 349
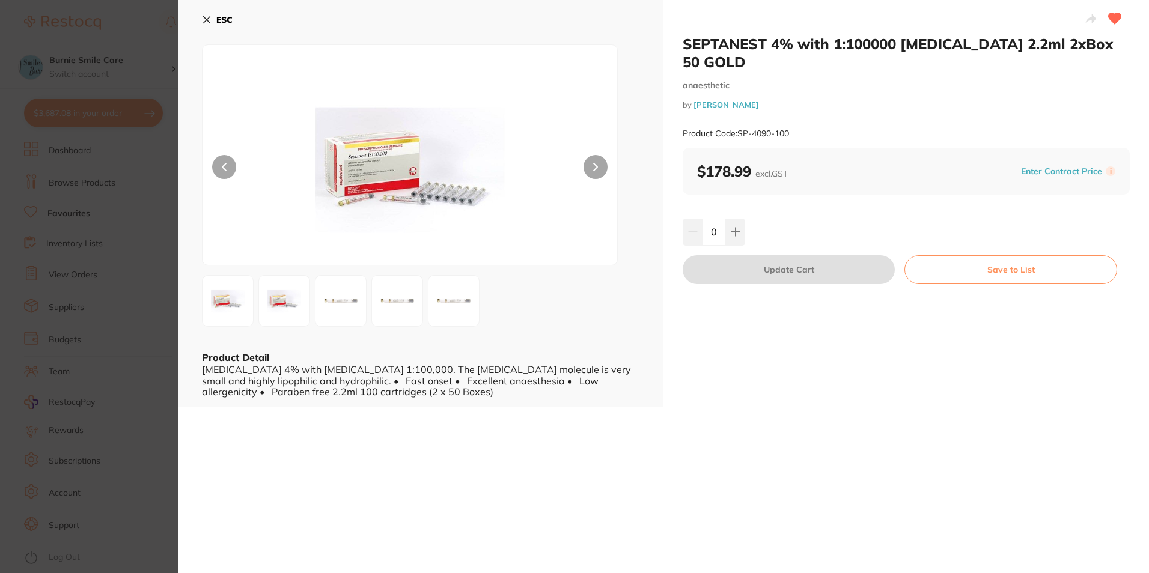
click at [94, 160] on section "SEPTANEST 4% with 1:100000 adrenalin 2.2ml 2xBox 50 GOLD anaesthetic by Henry S…" at bounding box center [574, 286] width 1149 height 573
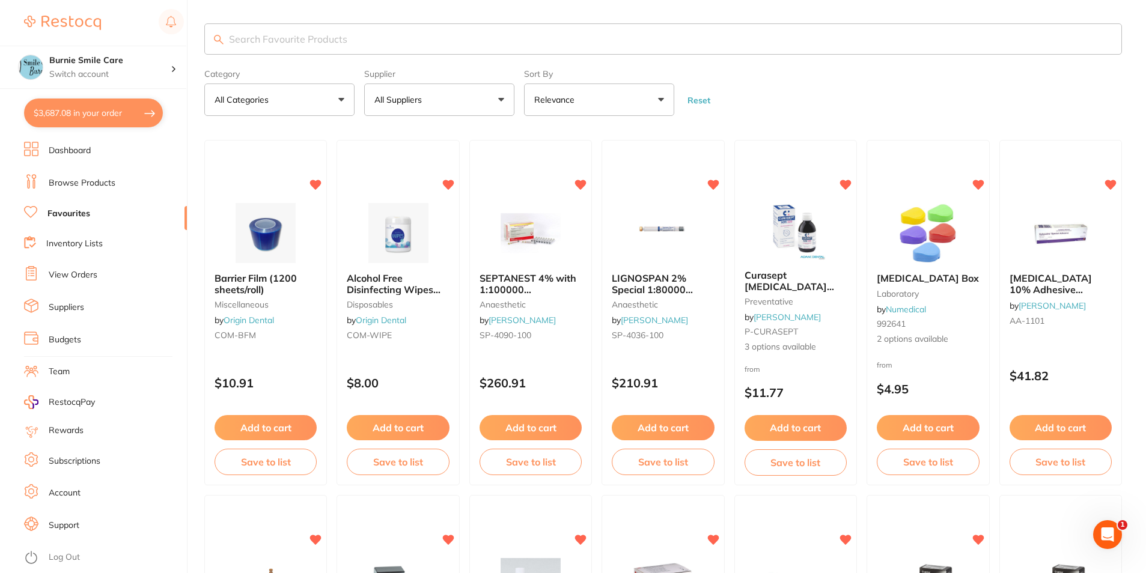
click at [100, 186] on link "Browse Products" at bounding box center [82, 183] width 67 height 12
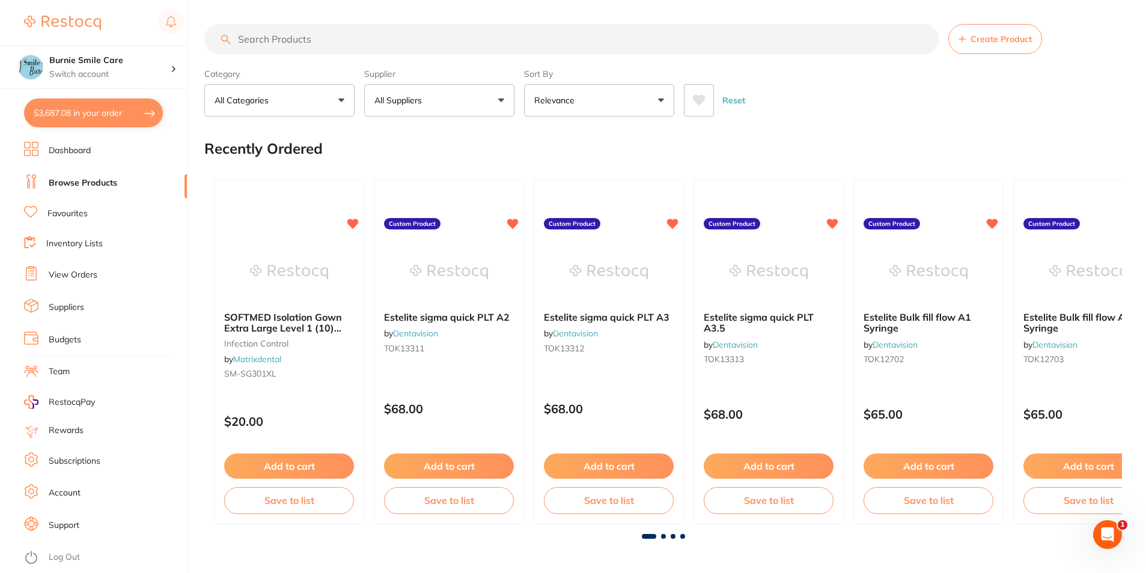
click at [293, 30] on input "search" at bounding box center [571, 39] width 735 height 30
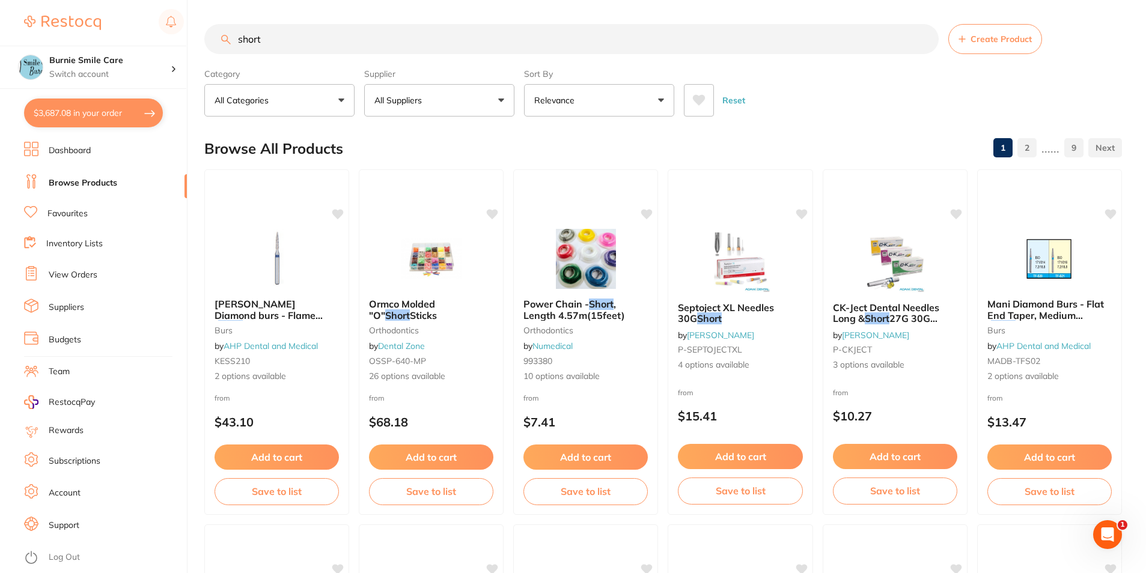
click at [406, 103] on p "All Suppliers" at bounding box center [401, 100] width 52 height 12
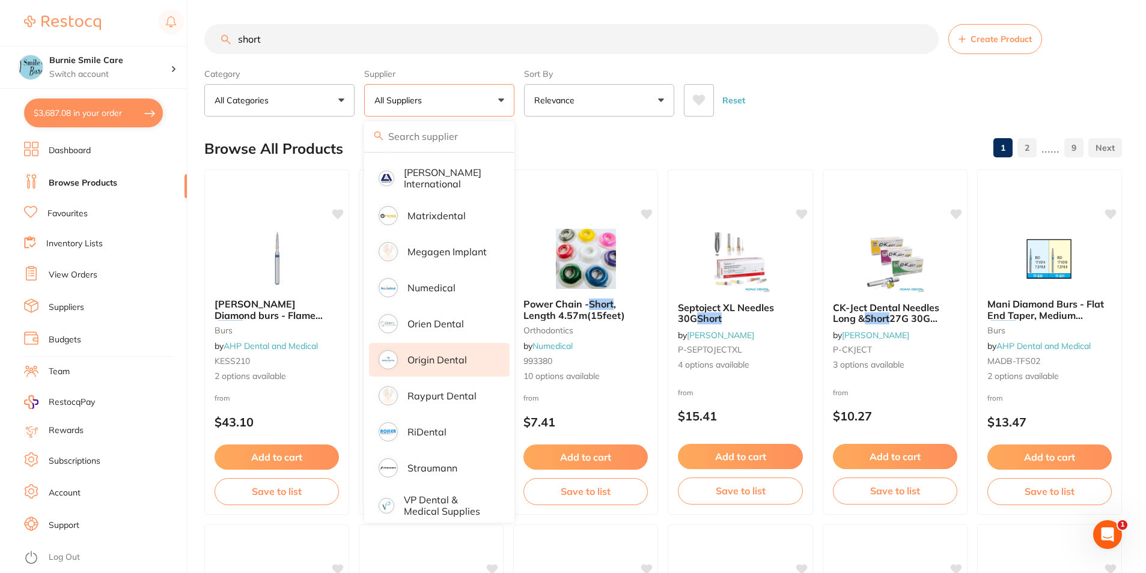
click at [428, 343] on li "Origin Dental" at bounding box center [439, 360] width 141 height 34
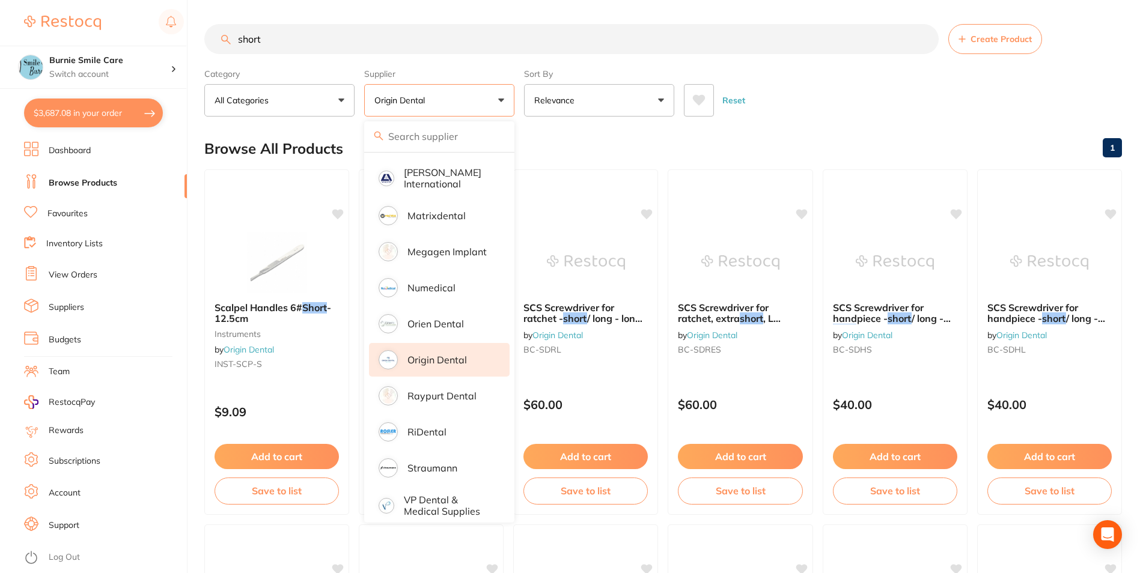
click at [835, 100] on div "Reset" at bounding box center [898, 96] width 429 height 42
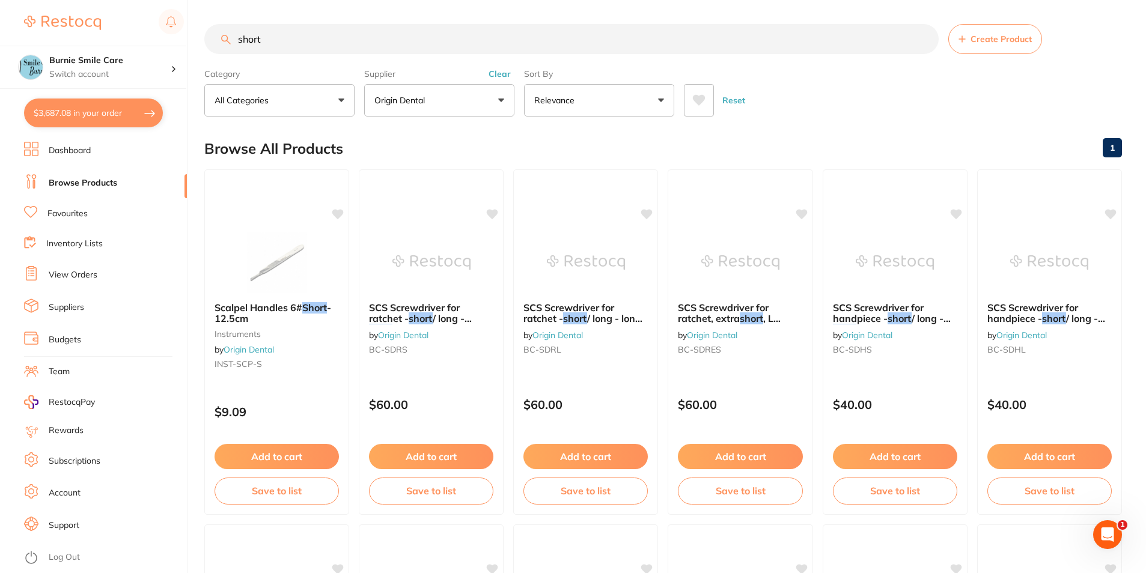
click at [402, 45] on input "short" at bounding box center [571, 39] width 735 height 30
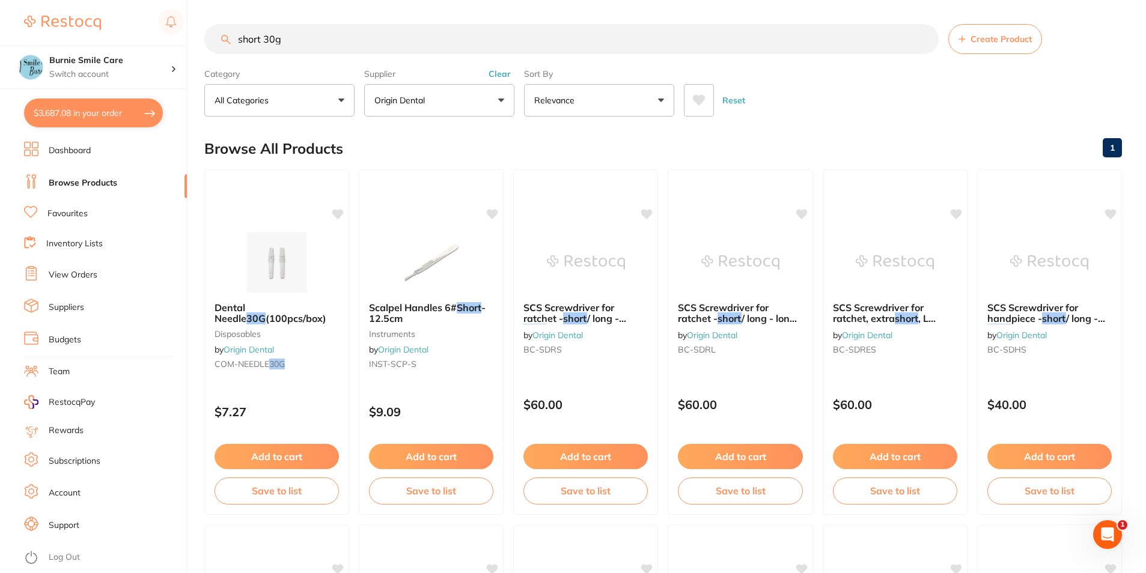
drag, startPoint x: 358, startPoint y: 40, endPoint x: 67, endPoint y: -13, distance: 296.3
click at [67, 0] on html "$3,687.08 Burnie Smile Care Switch account North West Dental Burnie Burnie Smil…" at bounding box center [573, 286] width 1146 height 573
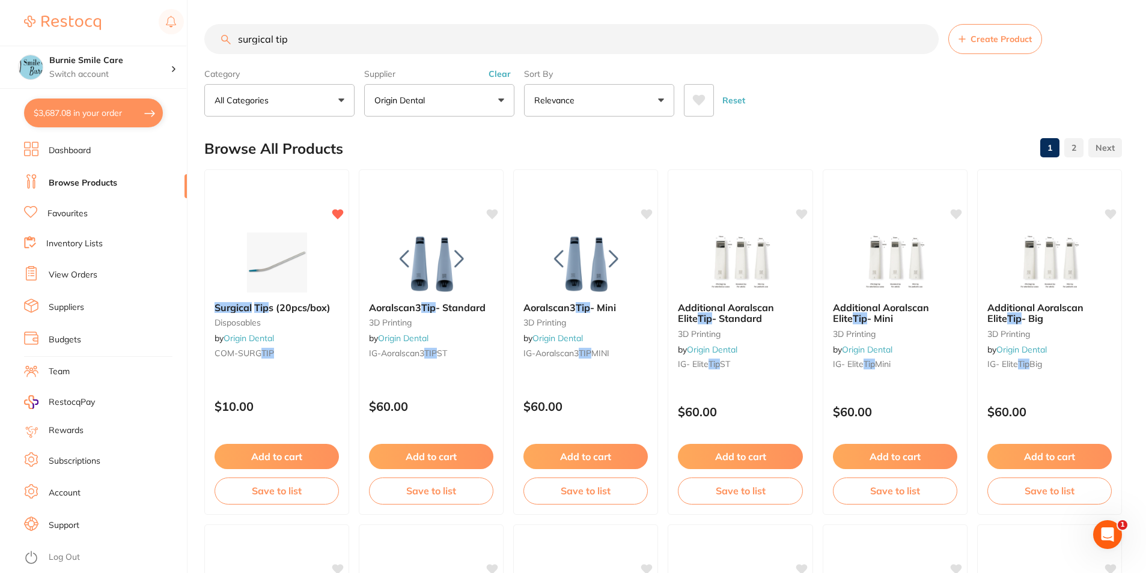
drag, startPoint x: 357, startPoint y: 44, endPoint x: 192, endPoint y: 44, distance: 165.3
click at [192, 44] on div "$3,687.08 Burnie Smile Care Switch account North West Dental Burnie Burnie Smil…" at bounding box center [573, 286] width 1146 height 573
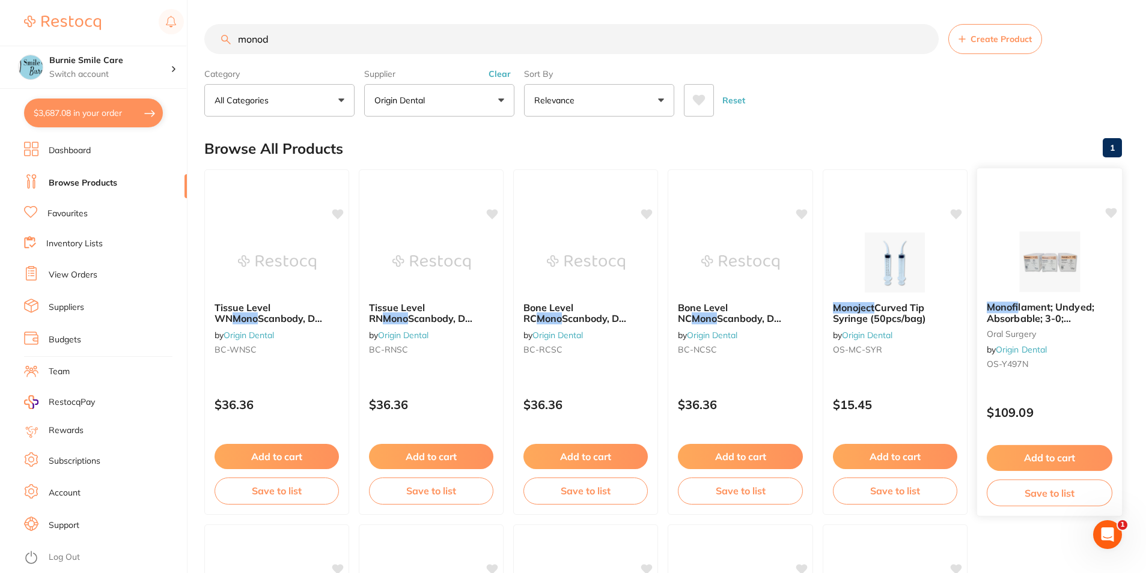
click at [1066, 387] on div "Monof ilament; Undyed; Absorbable; 3-0; 18″/45cm; 3/8 Circle Precision Reverse …" at bounding box center [1050, 342] width 147 height 349
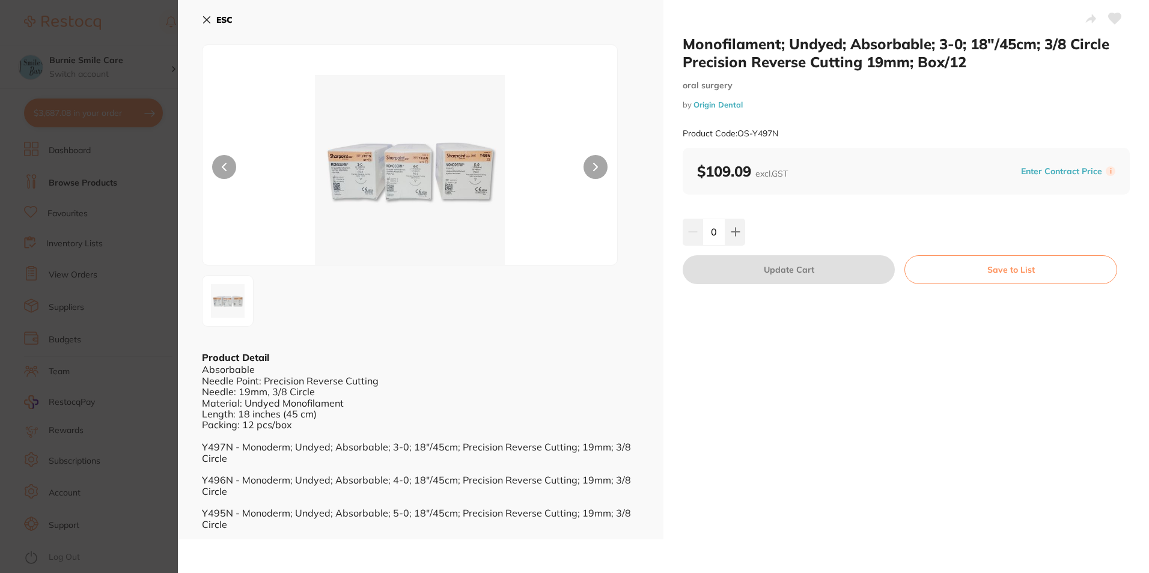
click at [190, 2] on div "ESC Product Detail Absorbable Needle Point: Precision Reverse Cutting Needle: 1…" at bounding box center [421, 270] width 486 height 540
click at [213, 22] on button "ESC" at bounding box center [217, 20] width 31 height 20
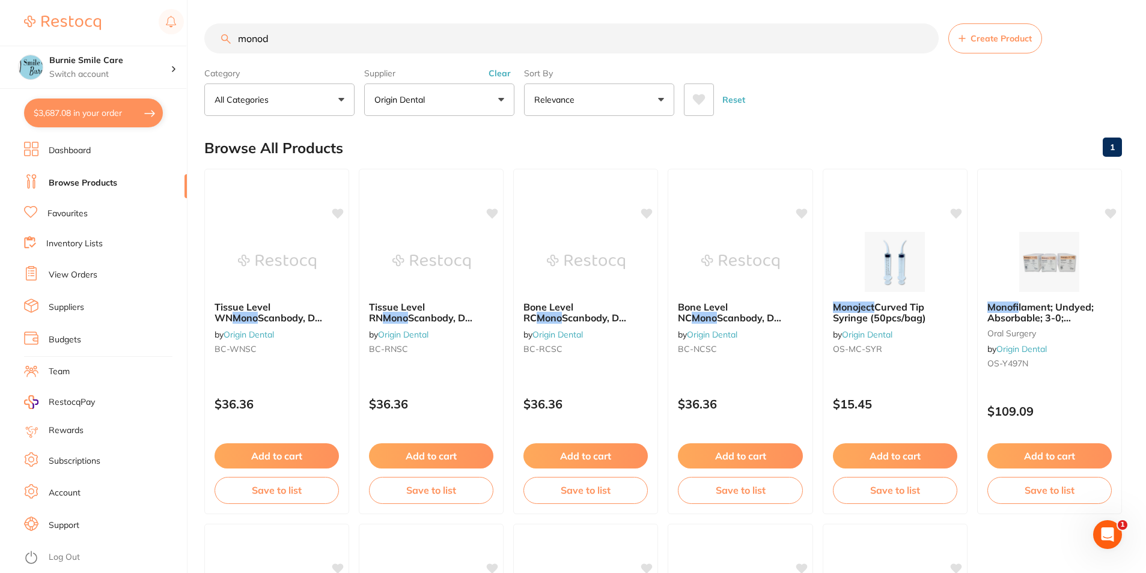
click at [495, 75] on button "Clear" at bounding box center [499, 73] width 29 height 11
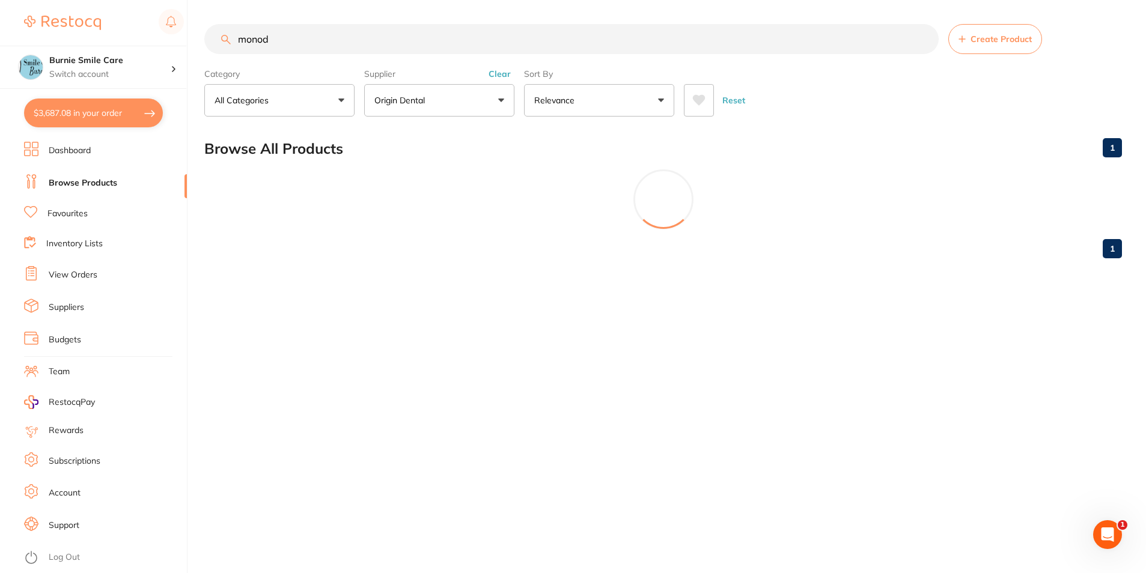
scroll to position [0, 0]
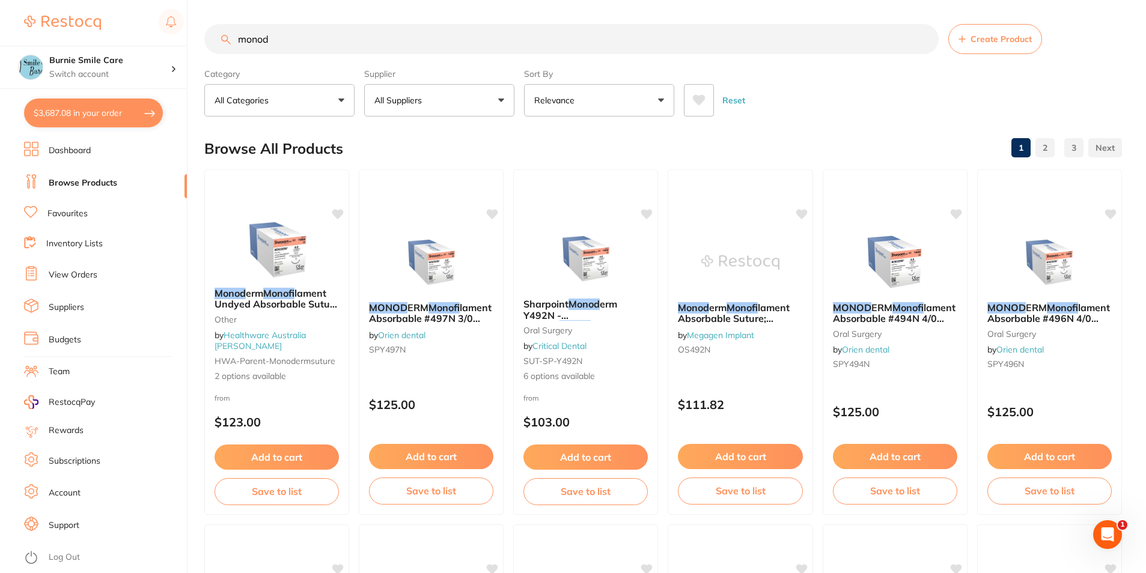
drag, startPoint x: 349, startPoint y: 40, endPoint x: 8, endPoint y: 34, distance: 340.9
click at [8, 34] on div "$3,687.08 Burnie Smile Care Switch account North West Dental Burnie Burnie Smil…" at bounding box center [573, 286] width 1146 height 573
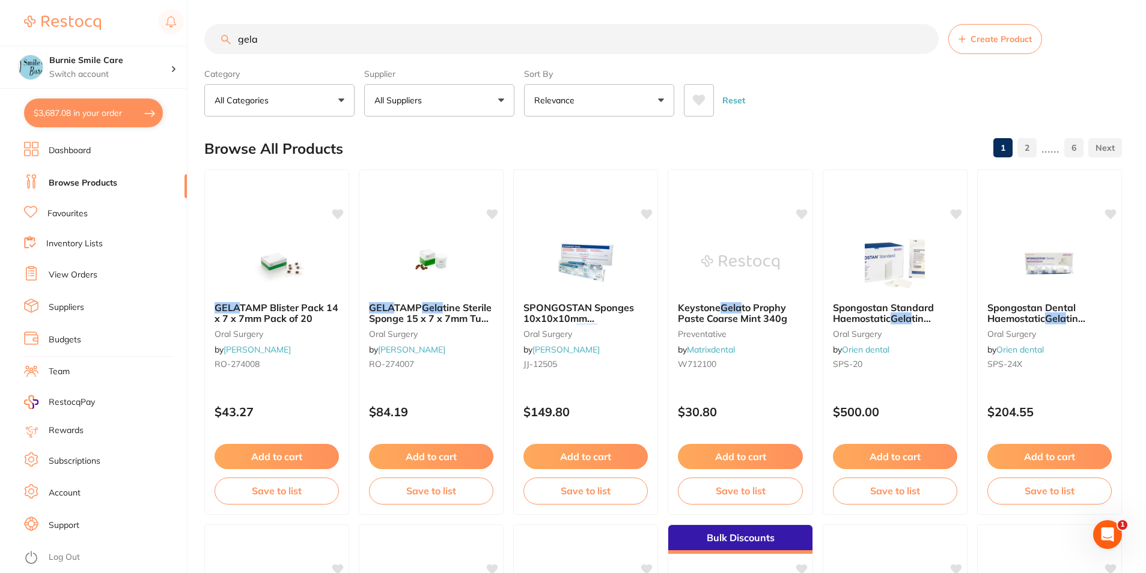
drag, startPoint x: 368, startPoint y: 45, endPoint x: -164, endPoint y: 25, distance: 533.0
click at [0, 25] on html "$3,687.08 Burnie Smile Care Switch account North West Dental Burnie Burnie Smil…" at bounding box center [573, 286] width 1146 height 573
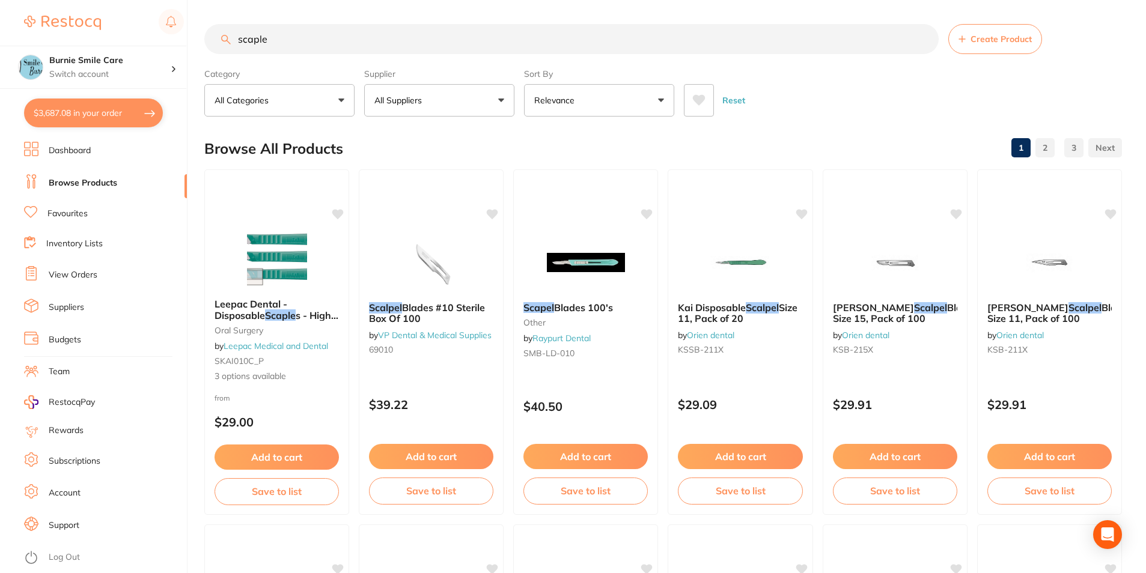
click at [422, 69] on label "Supplier" at bounding box center [439, 74] width 150 height 11
click at [444, 101] on button "All Suppliers" at bounding box center [439, 100] width 150 height 32
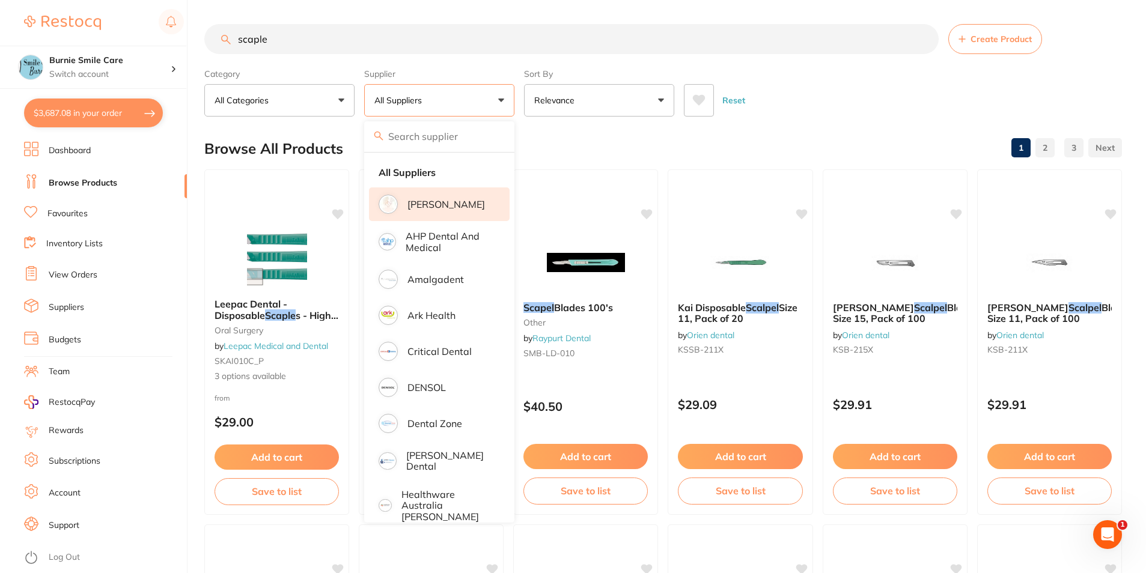
click at [449, 203] on p "[PERSON_NAME]" at bounding box center [447, 204] width 78 height 11
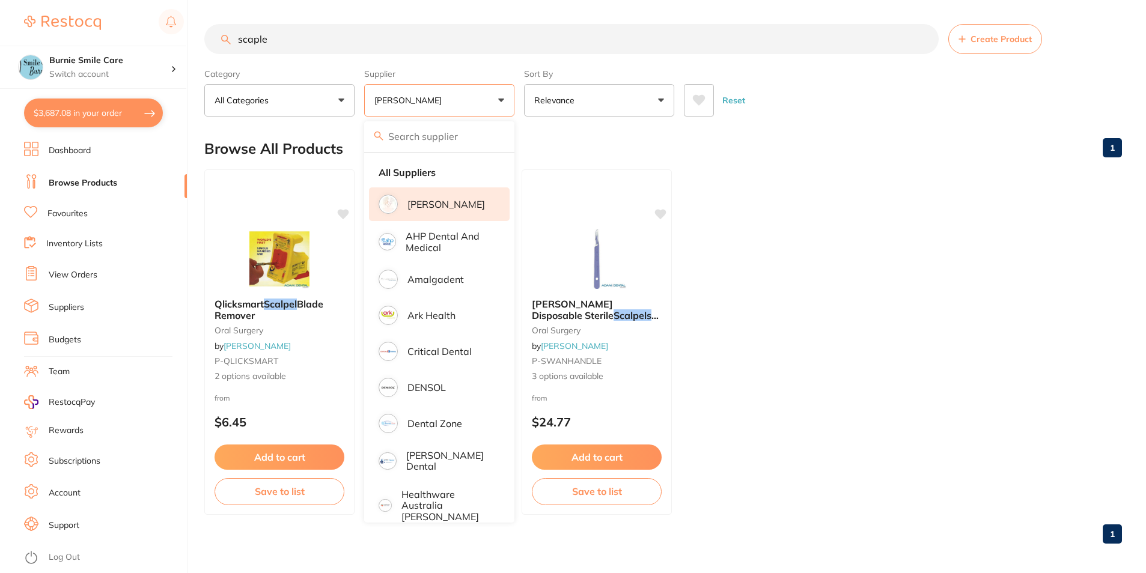
click at [849, 264] on ul "Qlicksmart Scalpel Blade Remover oral surgery by Adam Dental P-QLICKSMART 2 opt…" at bounding box center [663, 343] width 918 height 346
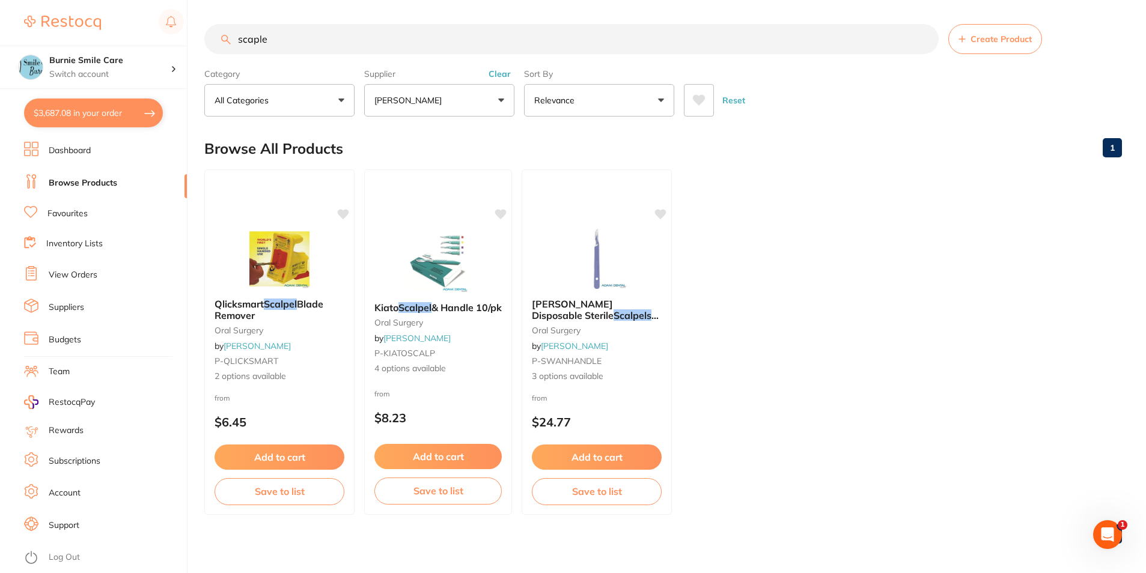
click at [361, 48] on input "scaple" at bounding box center [571, 39] width 735 height 30
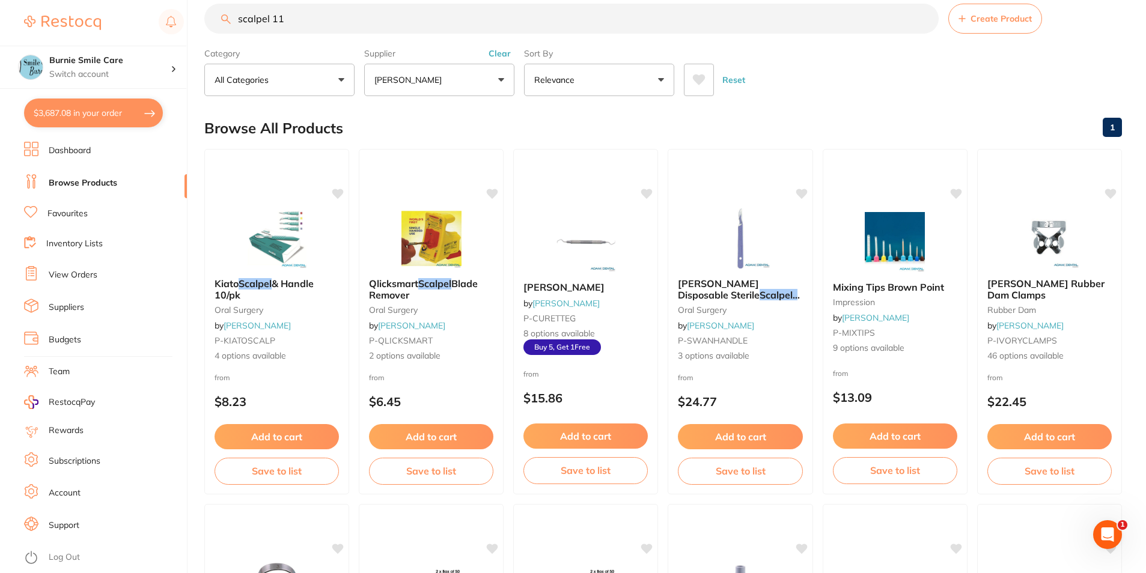
scroll to position [15, 0]
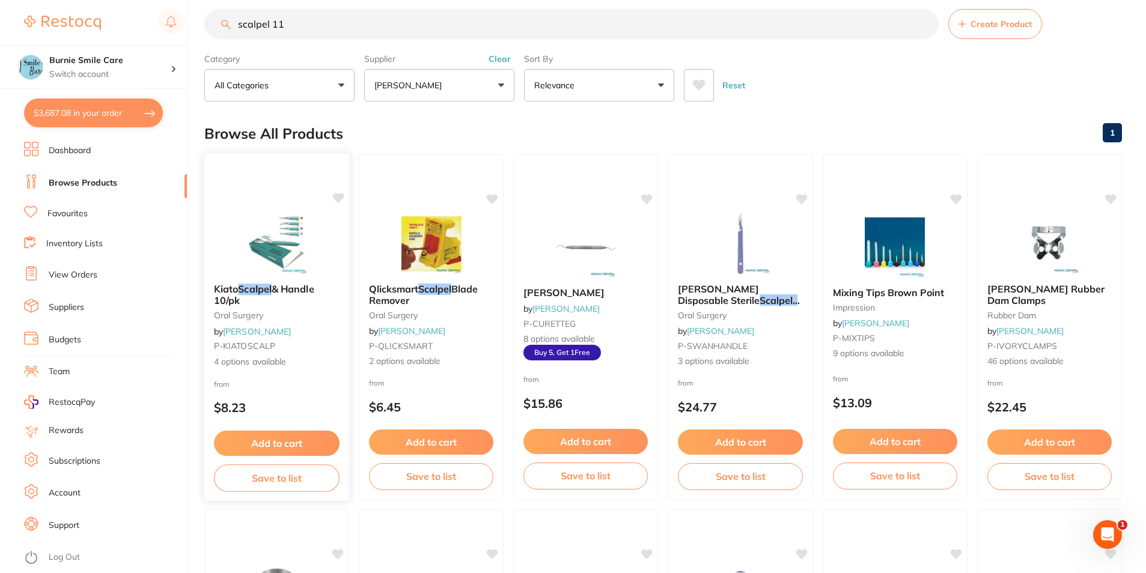
click at [298, 390] on div "from $8.23" at bounding box center [276, 399] width 145 height 43
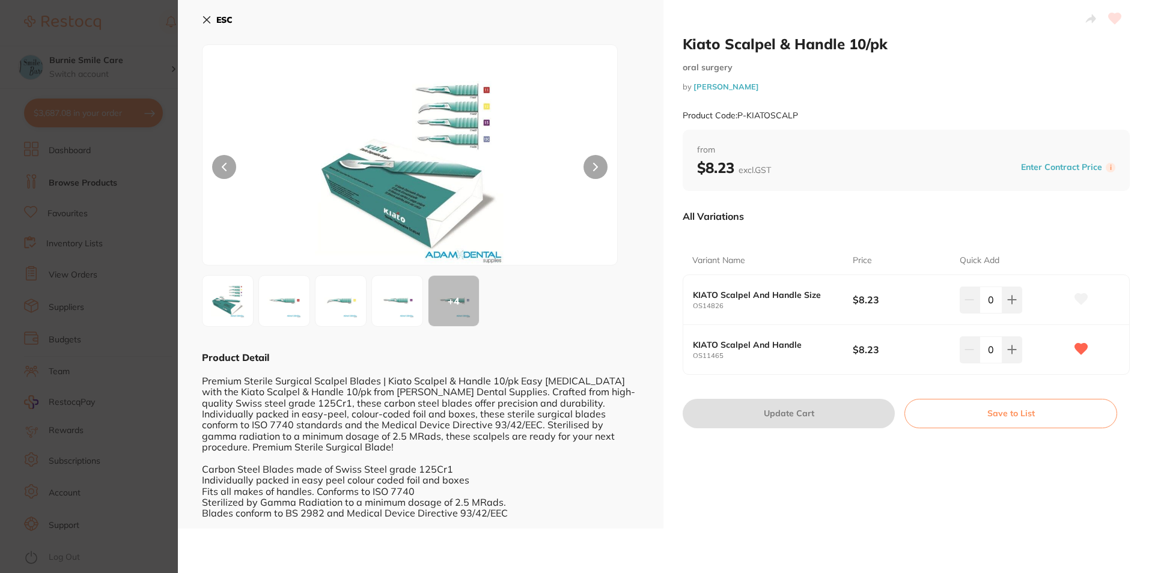
click at [64, 289] on section "Kiato Scalpel & Handle 10/pk oral surgery by Adam Dental Product Code: P-KIATOS…" at bounding box center [574, 286] width 1149 height 573
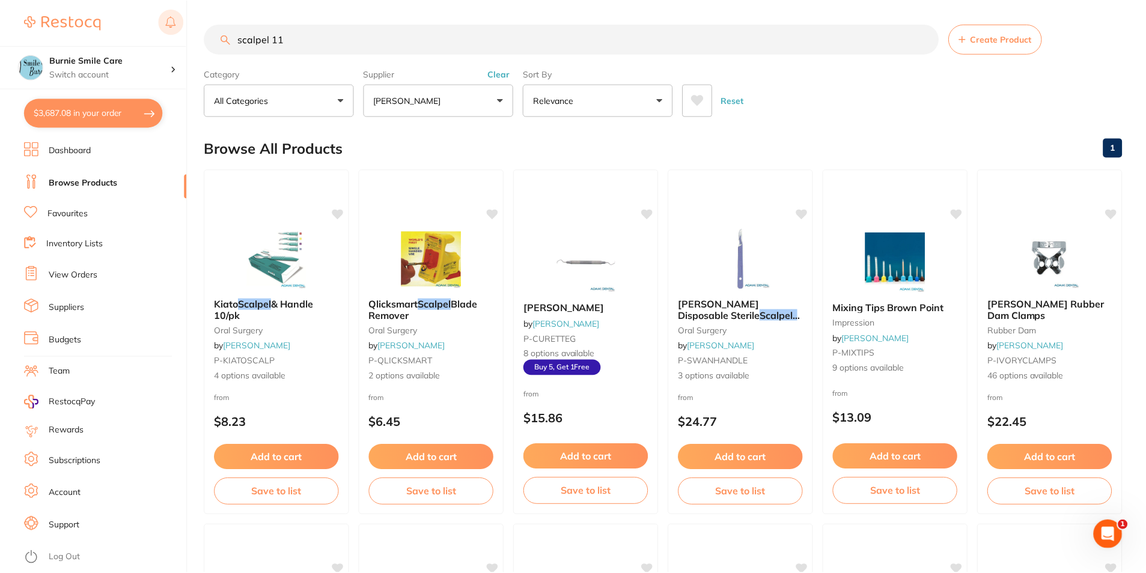
scroll to position [15, 0]
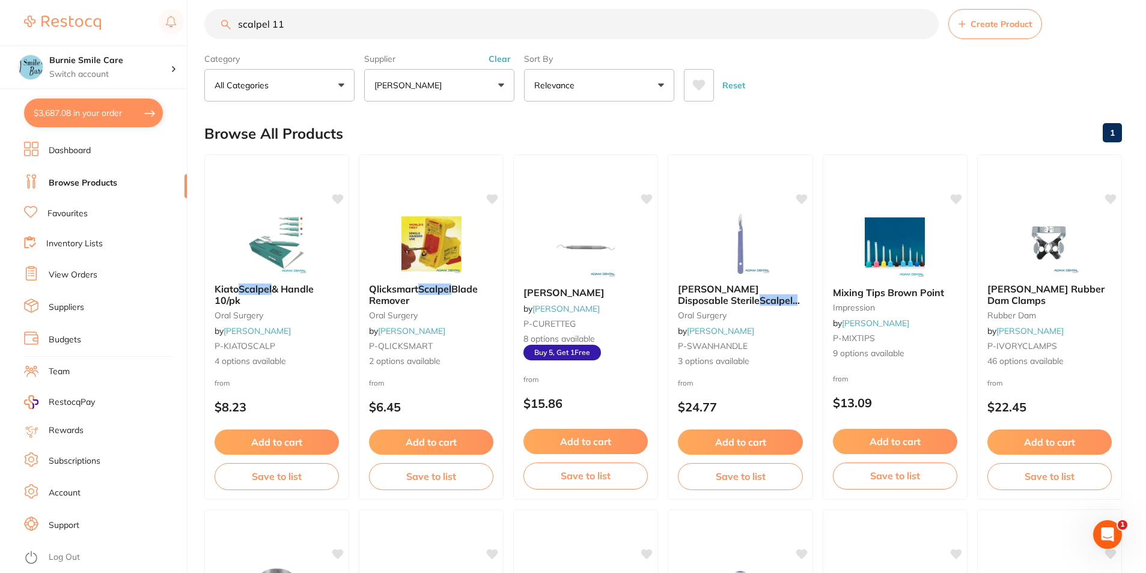
drag, startPoint x: 353, startPoint y: 37, endPoint x: 200, endPoint y: 47, distance: 153.7
click at [204, 47] on section "scalpel 11 Create Product Category All Categories All Categories anaesthetic di…" at bounding box center [663, 55] width 918 height 93
type input "0"
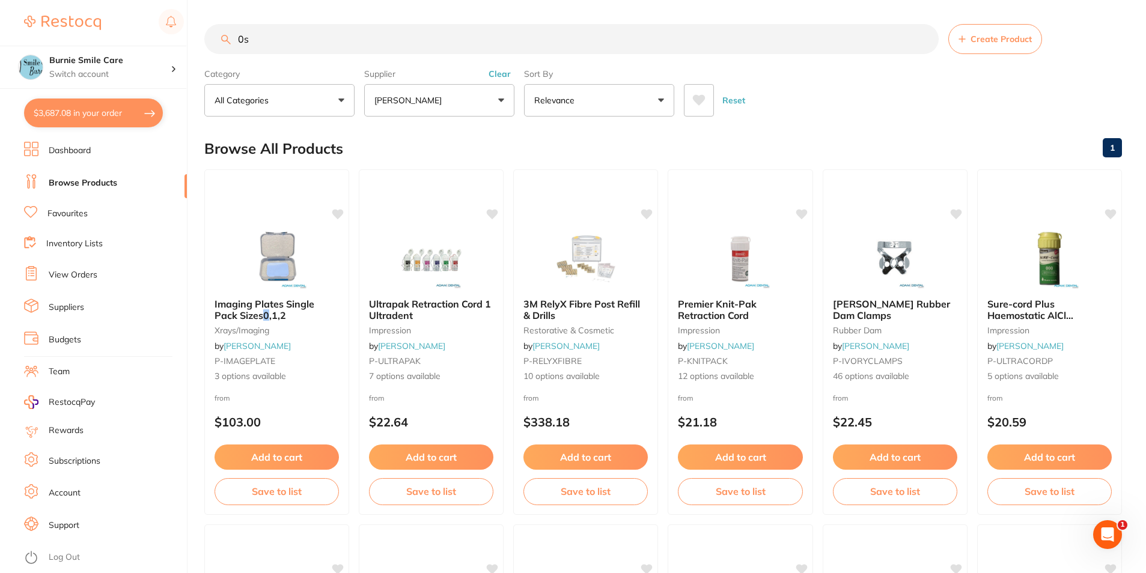
scroll to position [0, 0]
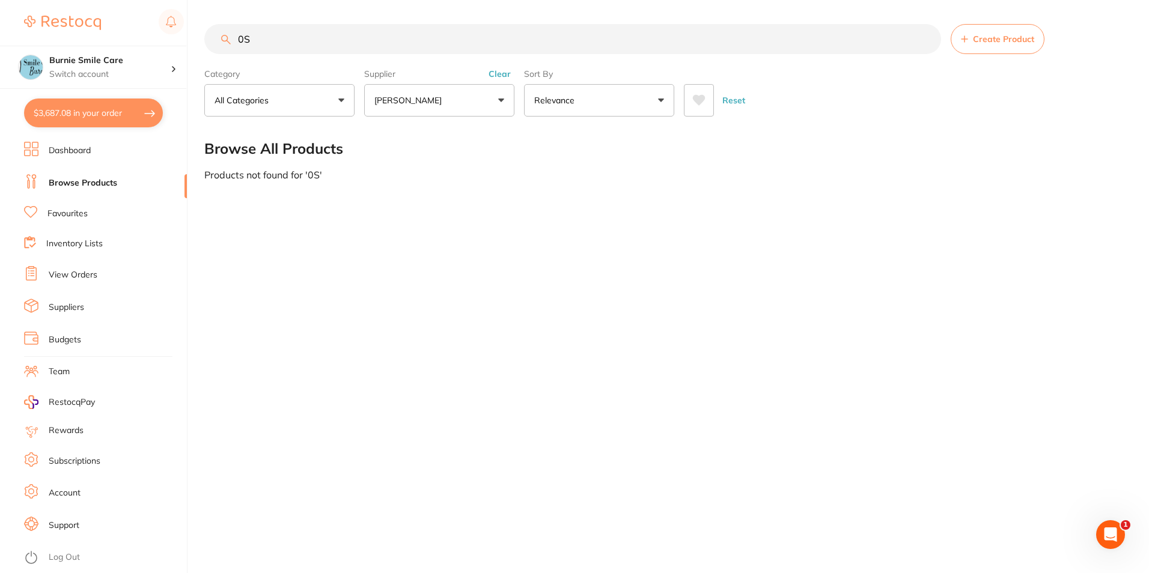
click at [508, 78] on button "Clear" at bounding box center [499, 74] width 29 height 11
drag, startPoint x: 328, startPoint y: 44, endPoint x: 126, endPoint y: 34, distance: 201.6
click at [126, 34] on div "$3,687.08 Burnie Smile Care Switch account North West Dental Burnie Burnie Smil…" at bounding box center [574, 286] width 1149 height 573
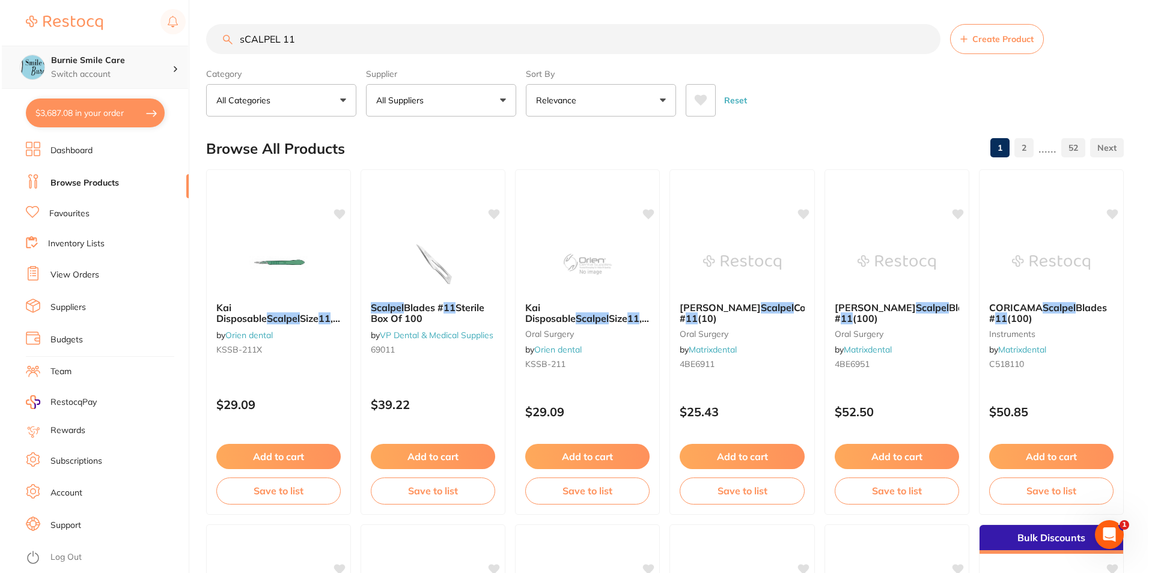
scroll to position [1, 0]
drag, startPoint x: 331, startPoint y: 42, endPoint x: 161, endPoint y: 57, distance: 171.4
click at [161, 57] on div "$3,687.08 Burnie Smile Care Switch account North West Dental Burnie Burnie Smil…" at bounding box center [573, 286] width 1146 height 573
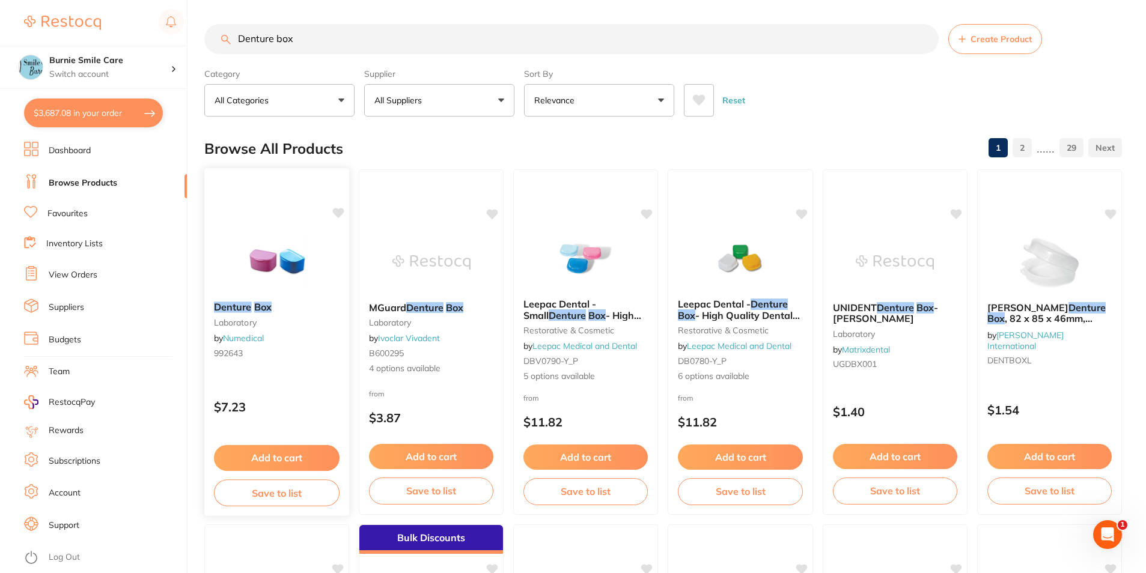
scroll to position [0, 0]
type input "Denture box"
click at [445, 94] on button "All Suppliers" at bounding box center [439, 100] width 150 height 32
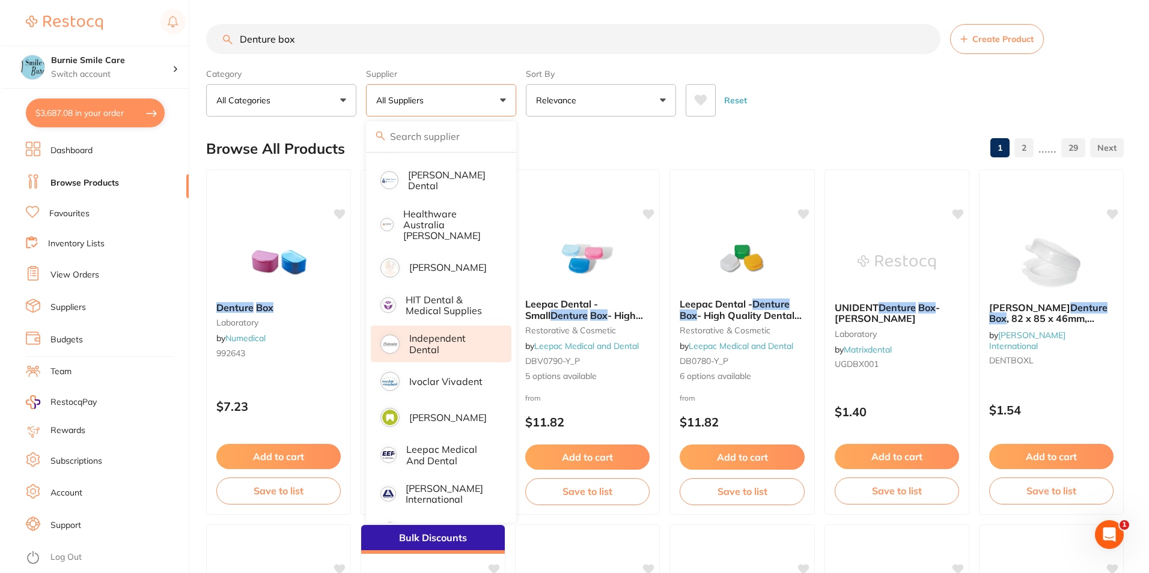
scroll to position [616, 0]
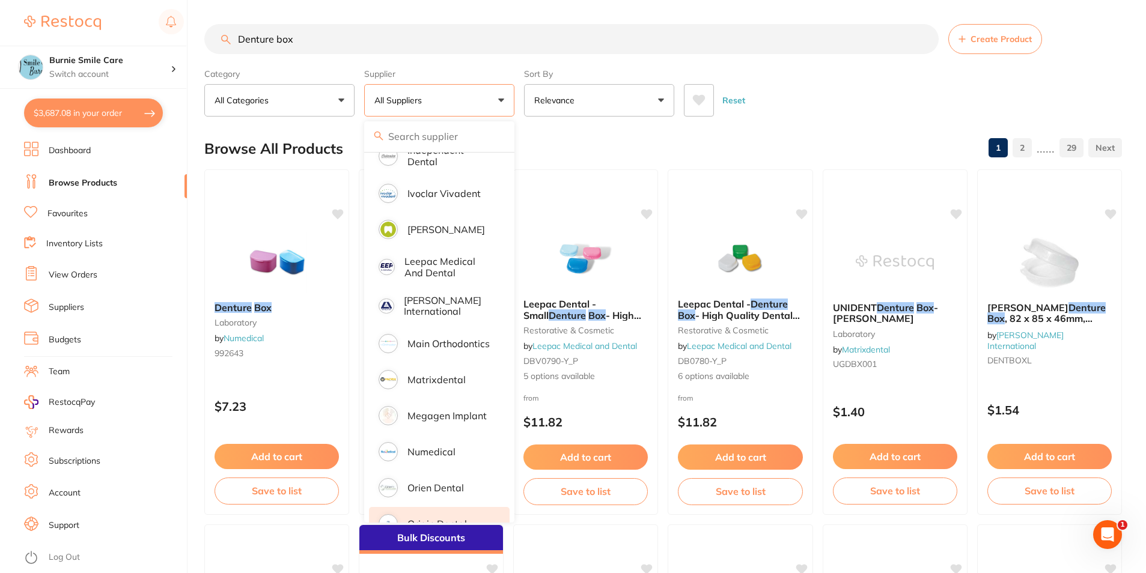
click at [471, 507] on li "Origin Dental" at bounding box center [439, 524] width 141 height 34
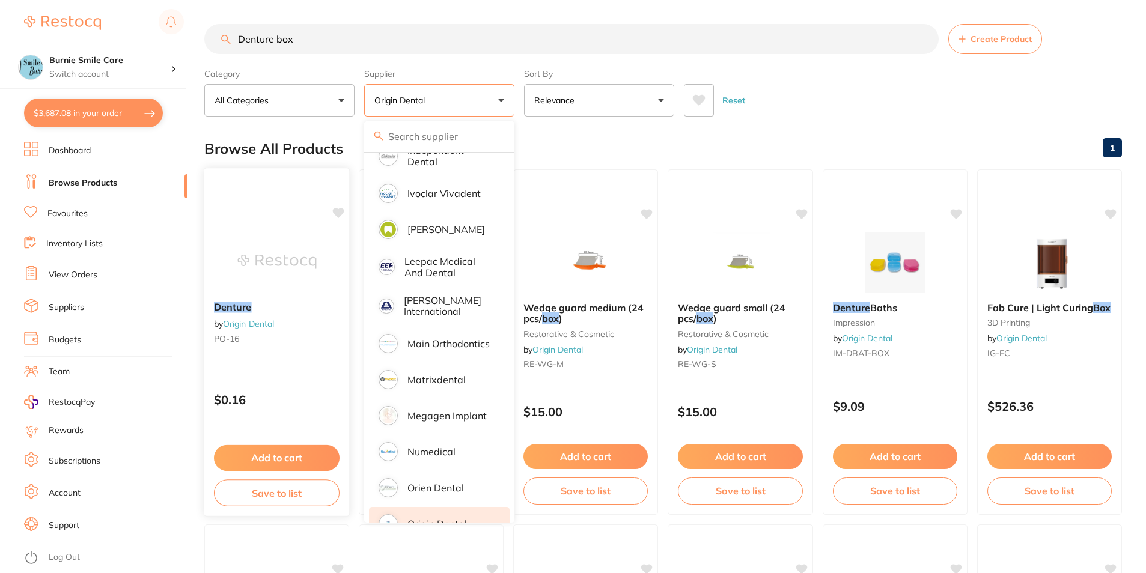
click at [291, 349] on div "Denture by Origin Dental PO-16" at bounding box center [276, 325] width 145 height 66
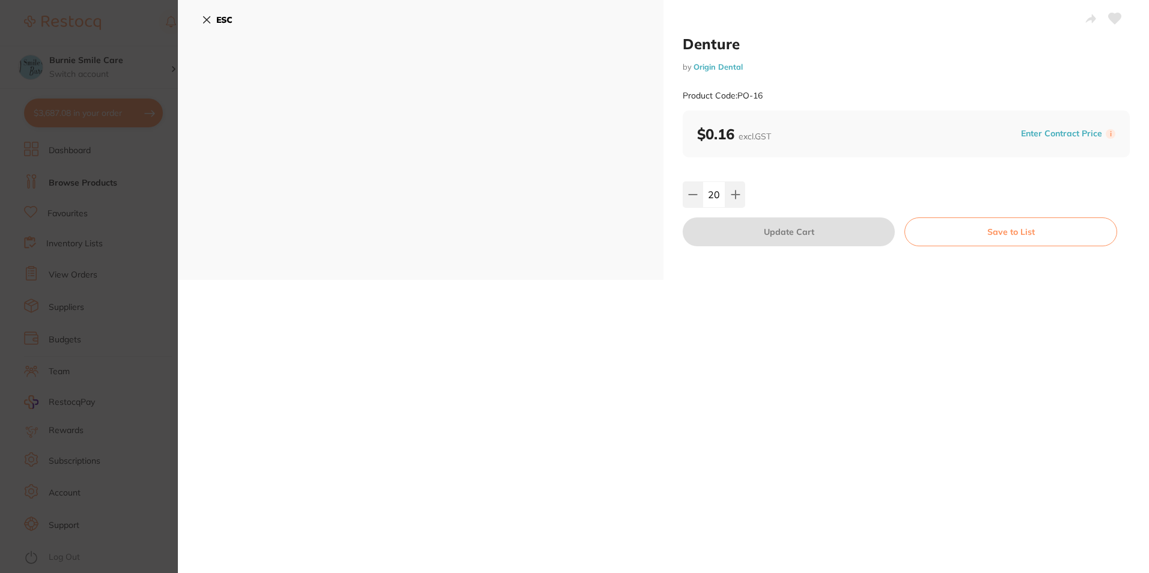
click at [182, 271] on div "ESC" at bounding box center [421, 140] width 486 height 280
click at [52, 309] on section "Denture by Origin Dental Product Code: PO-16 ESC Denture by Origin Dental Produ…" at bounding box center [574, 286] width 1149 height 573
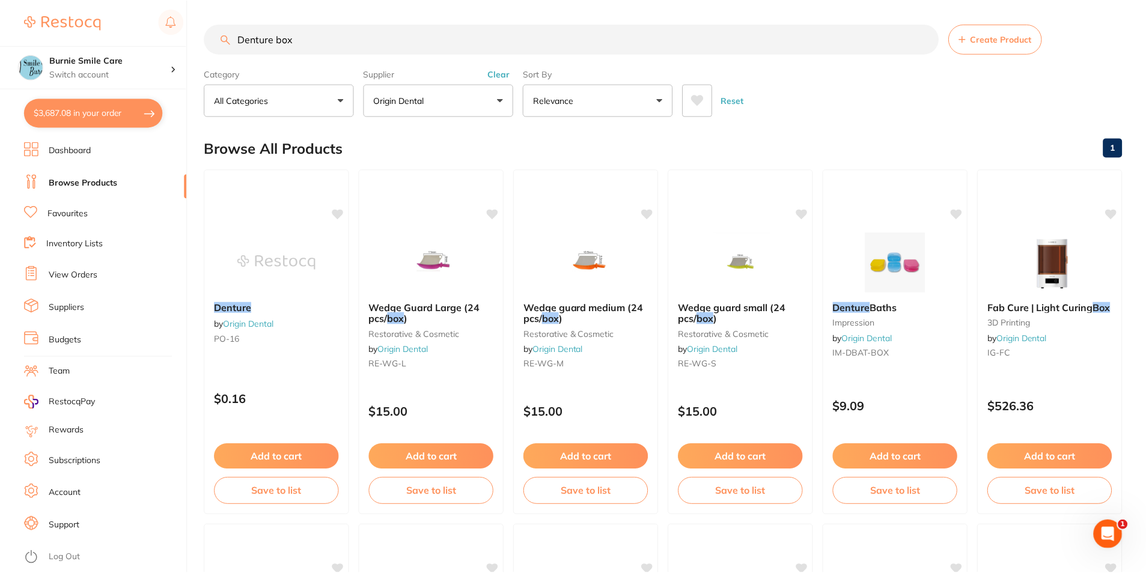
scroll to position [15, 0]
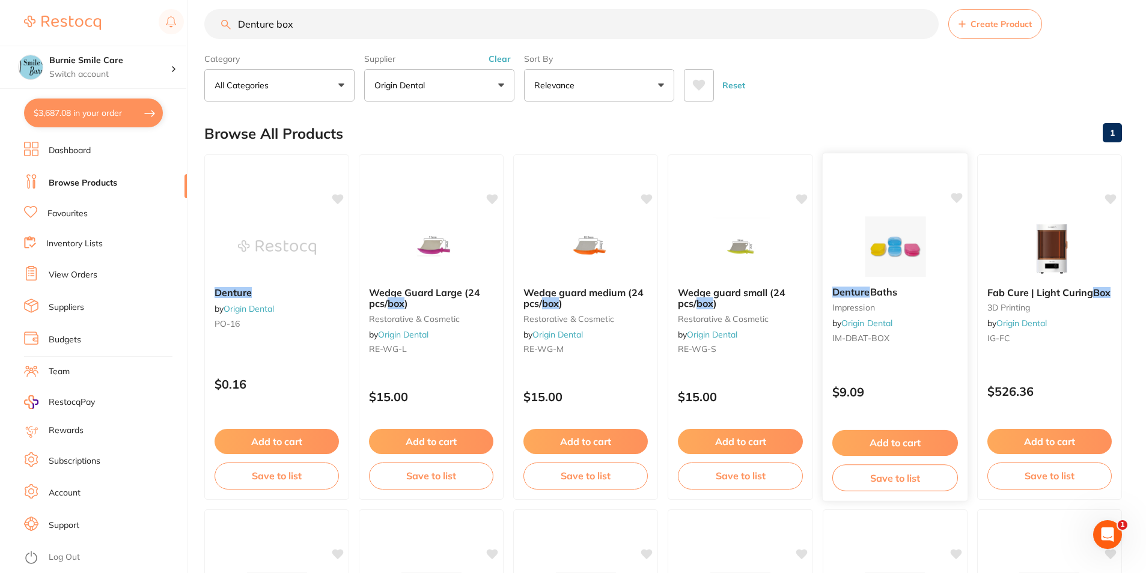
click at [869, 389] on p "$9.09" at bounding box center [896, 392] width 126 height 14
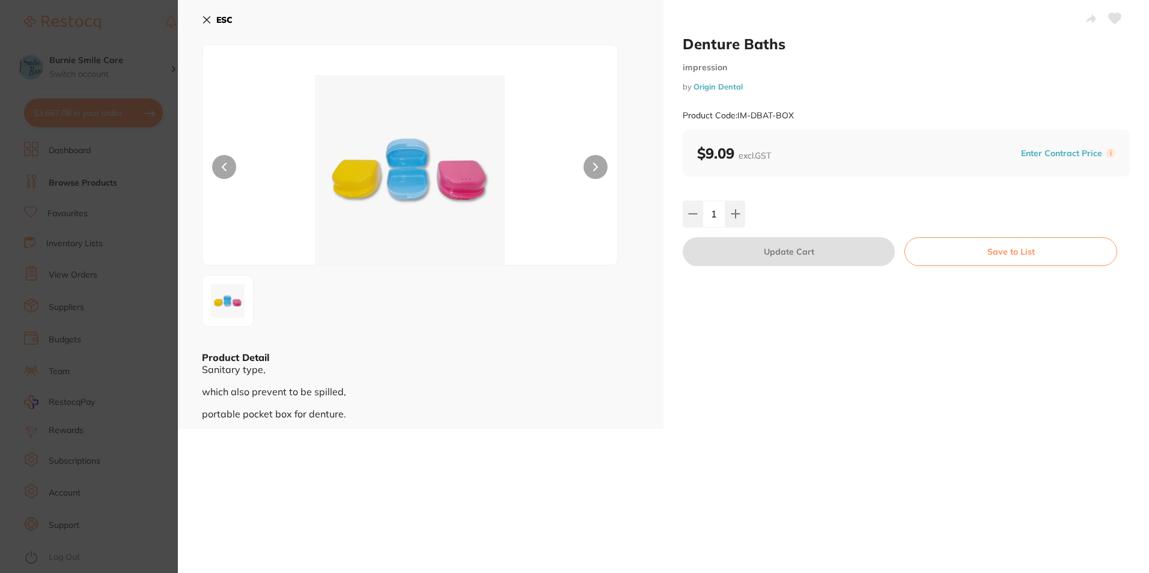
scroll to position [2198, 0]
click at [216, 19] on b "ESC" at bounding box center [224, 19] width 16 height 11
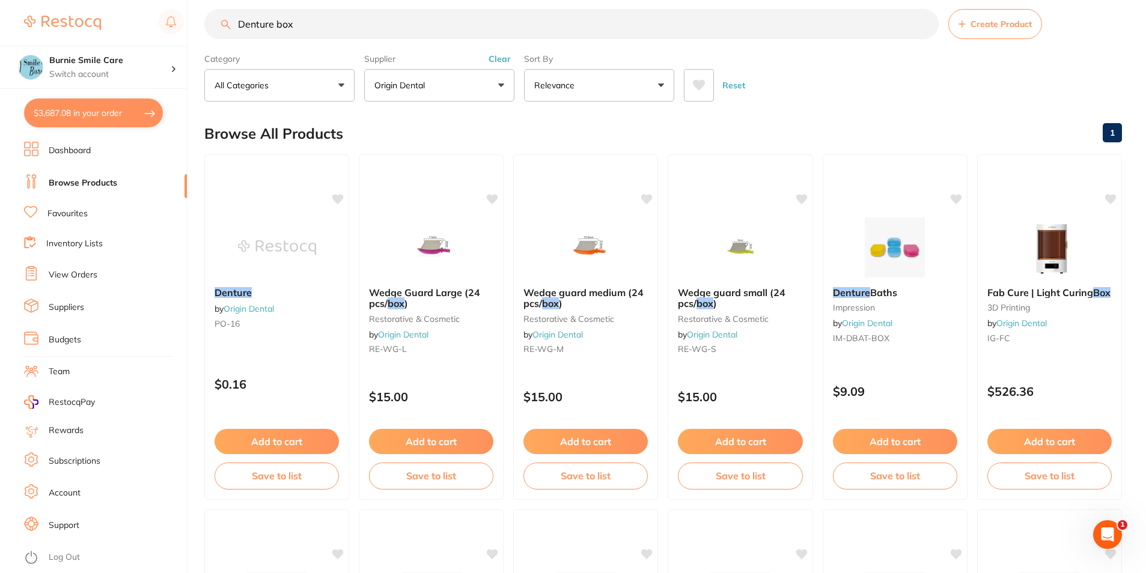
scroll to position [1, 0]
drag, startPoint x: 400, startPoint y: 34, endPoint x: 186, endPoint y: 40, distance: 213.5
click at [186, 40] on div "$3,687.08 Burnie Smile Care Switch account North West Dental Burnie Burnie Smil…" at bounding box center [573, 271] width 1146 height 573
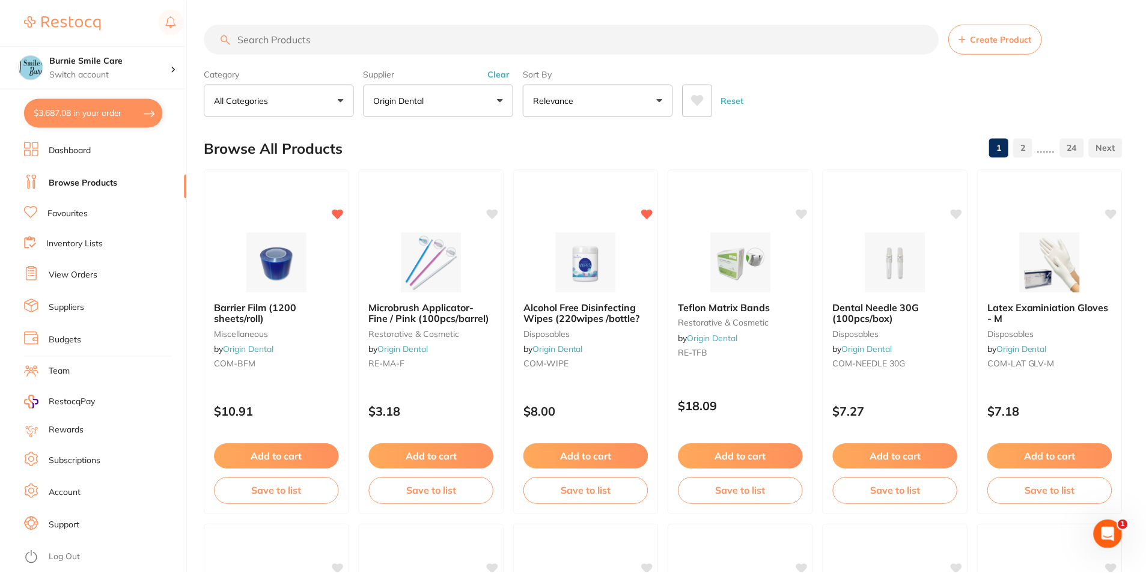
scroll to position [763, 0]
click at [504, 73] on button "Clear" at bounding box center [499, 74] width 29 height 11
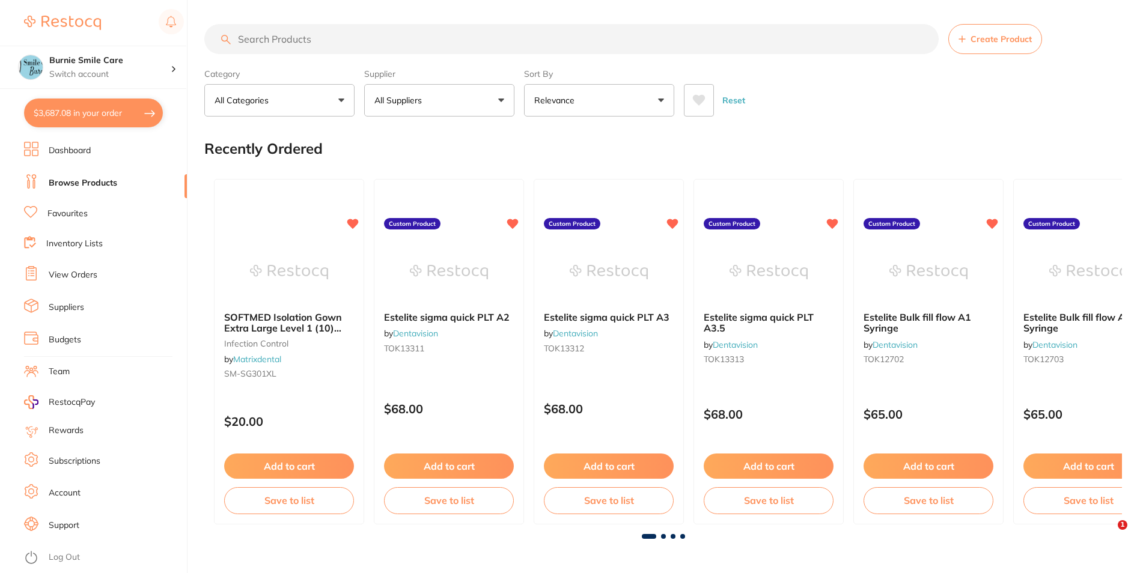
click at [328, 44] on input "search" at bounding box center [571, 39] width 735 height 30
paste input "[PERSON_NAME] Isofolan - 125 x 0.1 mm - Round, 100-Pack"
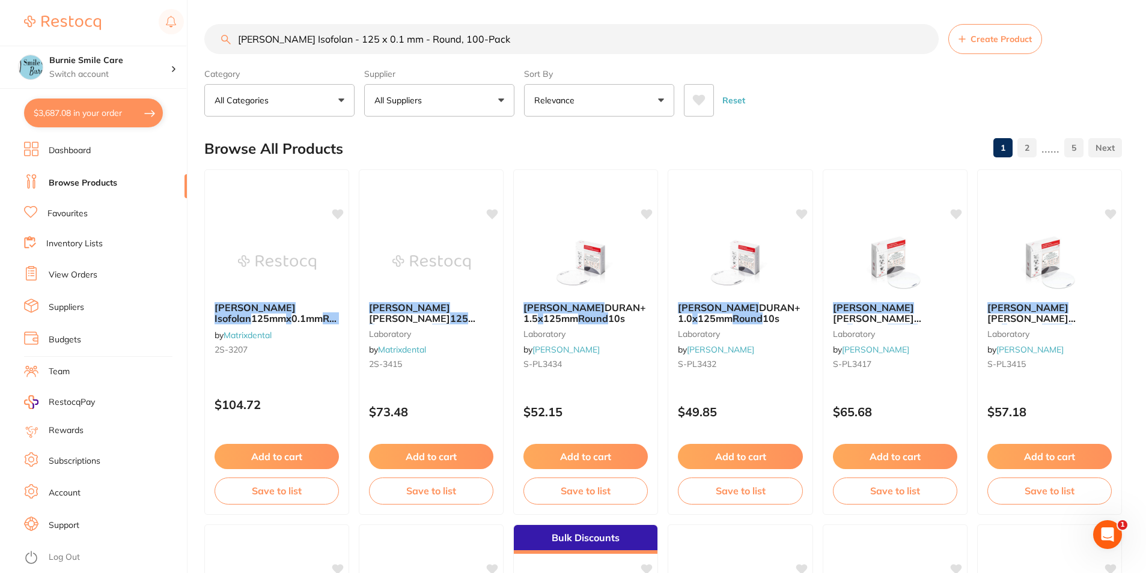
click at [433, 109] on button "All Suppliers" at bounding box center [439, 100] width 150 height 32
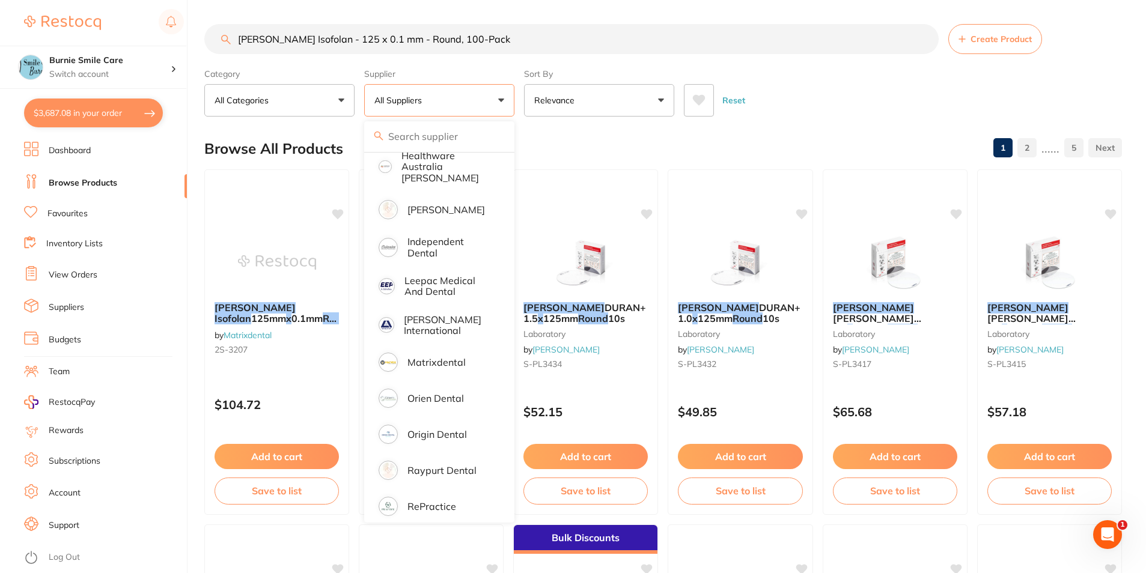
click at [836, 95] on div "Reset" at bounding box center [898, 96] width 429 height 42
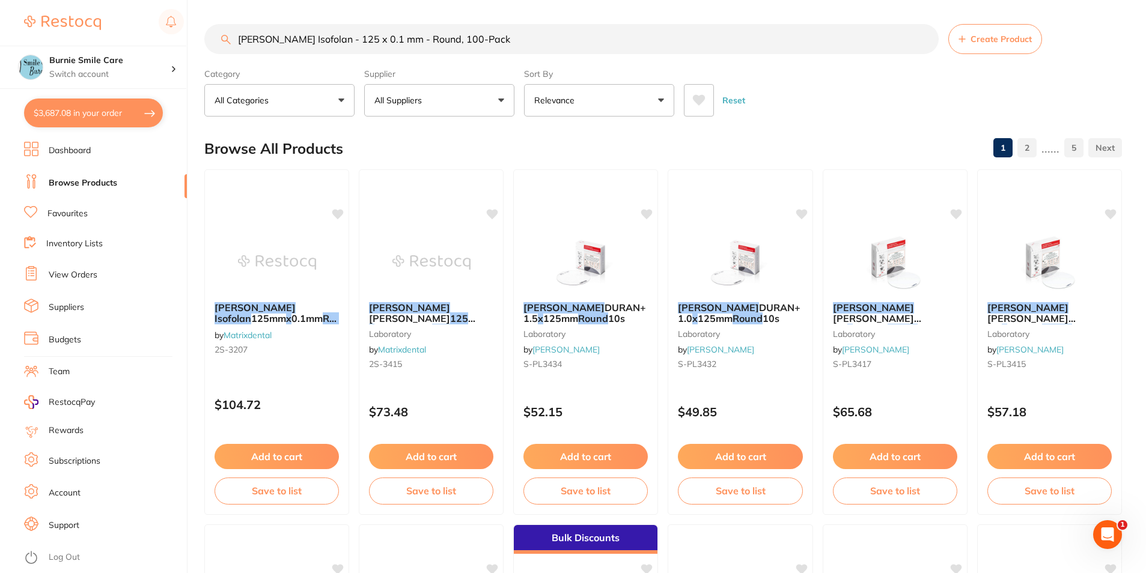
drag, startPoint x: 570, startPoint y: 24, endPoint x: 237, endPoint y: 41, distance: 333.5
click at [237, 41] on input "[PERSON_NAME] Isofolan - 125 x 0.1 mm - Round, 100-Pack" at bounding box center [571, 39] width 735 height 30
paste input "[PERSON_NAME] Bioplast Bleach - 125 x 1mm - Clear"
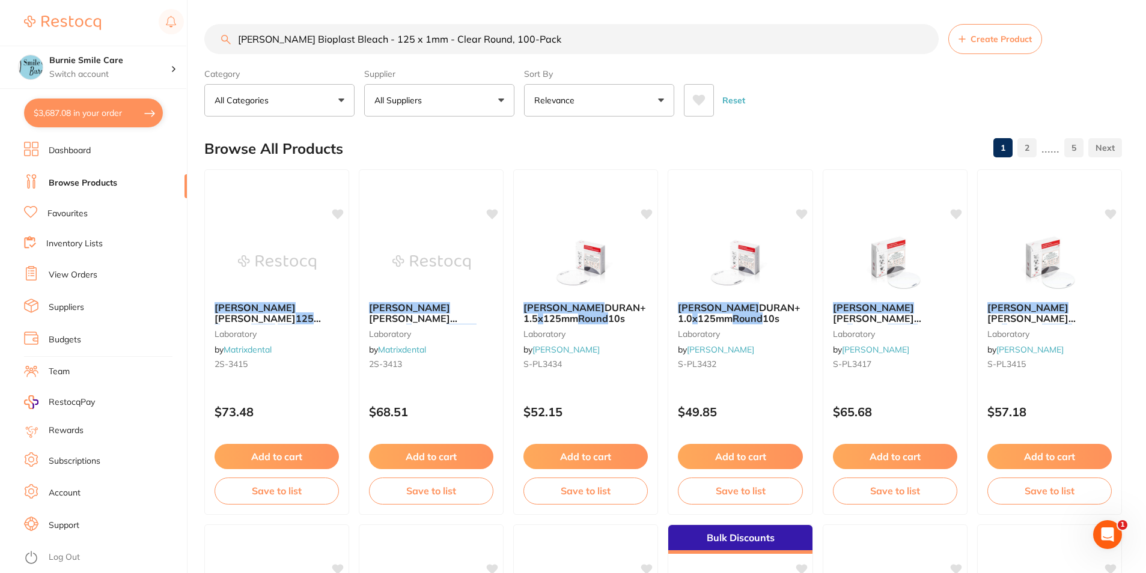
drag, startPoint x: 566, startPoint y: 46, endPoint x: 130, endPoint y: 40, distance: 435.9
click at [130, 40] on div "$3,687.08 Burnie Smile Care Switch account North West Dental Burnie Burnie Smil…" at bounding box center [573, 286] width 1146 height 573
paste input "S-3190-100"
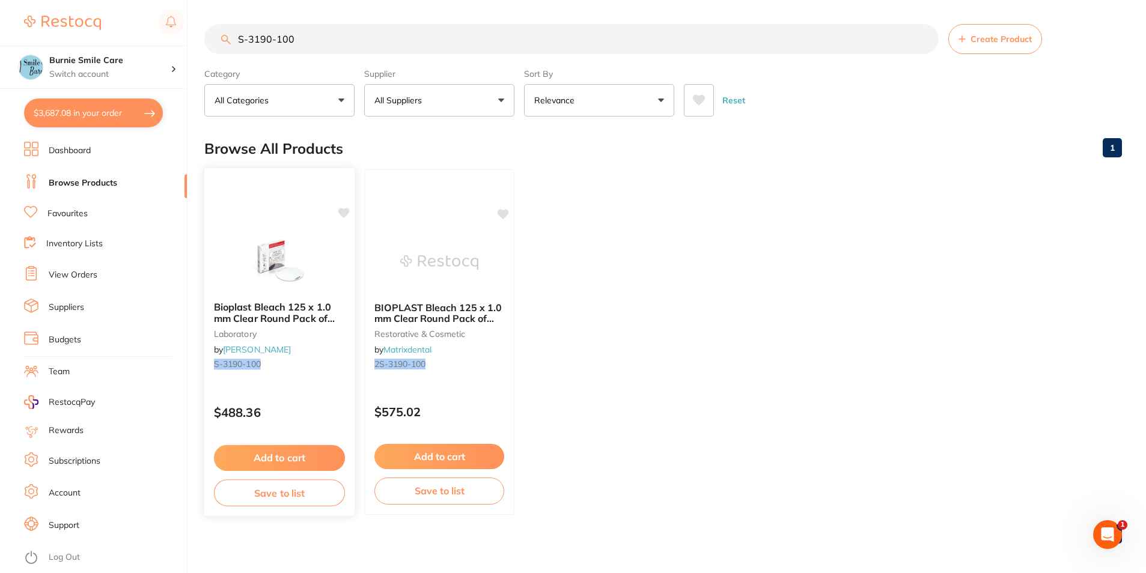
click at [335, 390] on div "Bioplast Bleach 125 x 1.0 mm Clear Round Pack of 100 laboratory by [PERSON_NAME…" at bounding box center [280, 342] width 152 height 349
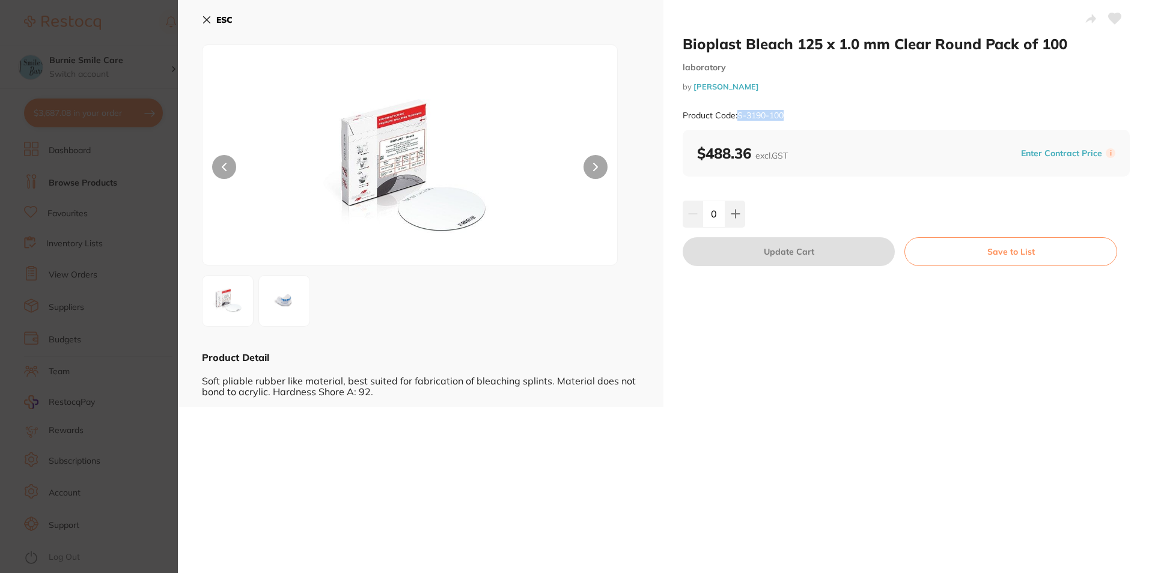
drag, startPoint x: 800, startPoint y: 117, endPoint x: 740, endPoint y: 120, distance: 59.6
click at [740, 120] on div "Product Code: S-3190-100" at bounding box center [906, 115] width 447 height 29
copy small "S-3190-100"
click at [200, 18] on div "ESC Product Detail Soft pliable rubber like material, best suited for fabricati…" at bounding box center [421, 204] width 486 height 408
click at [221, 26] on button "ESC" at bounding box center [217, 20] width 31 height 20
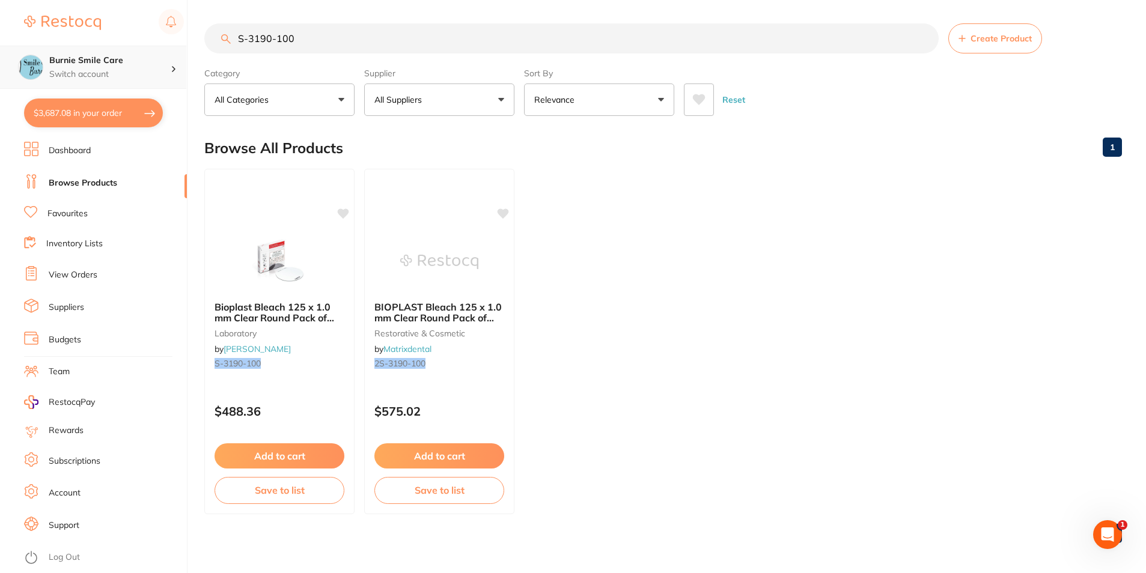
scroll to position [1, 0]
drag, startPoint x: 392, startPoint y: 41, endPoint x: 94, endPoint y: 60, distance: 298.1
click at [94, 60] on div "$3,687.08 Burnie Smile Care Switch account North West Dental Burnie Burnie Smil…" at bounding box center [573, 285] width 1146 height 573
paste input "[PERSON_NAME] 125 x 1.0mm Clear Round (10)"
type input "[PERSON_NAME] 125 x 1.0mm Clear Round (10)"
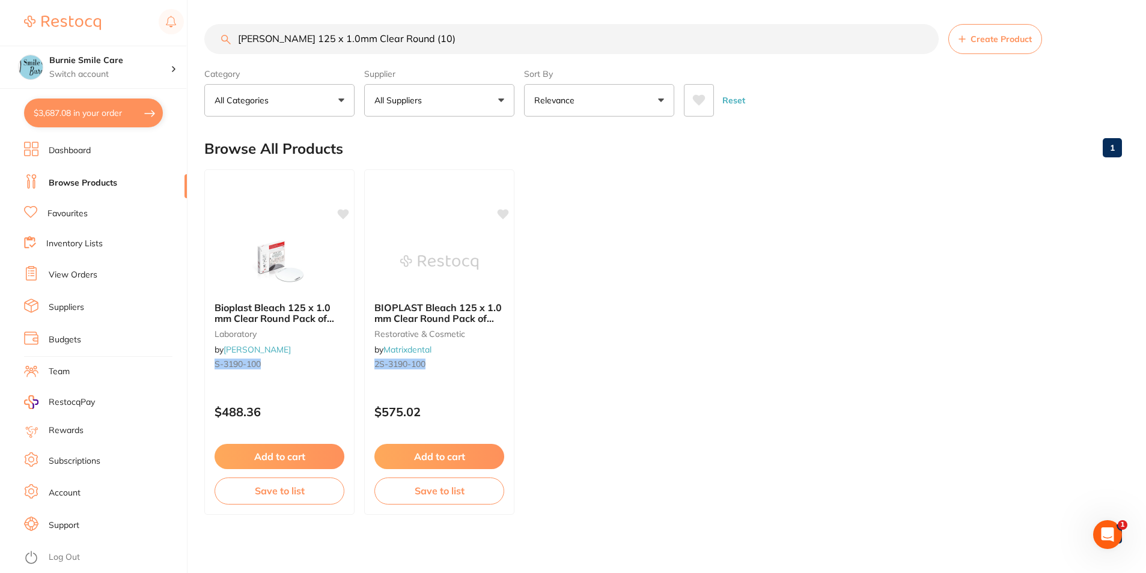
scroll to position [0, 0]
